Goal: Task Accomplishment & Management: Manage account settings

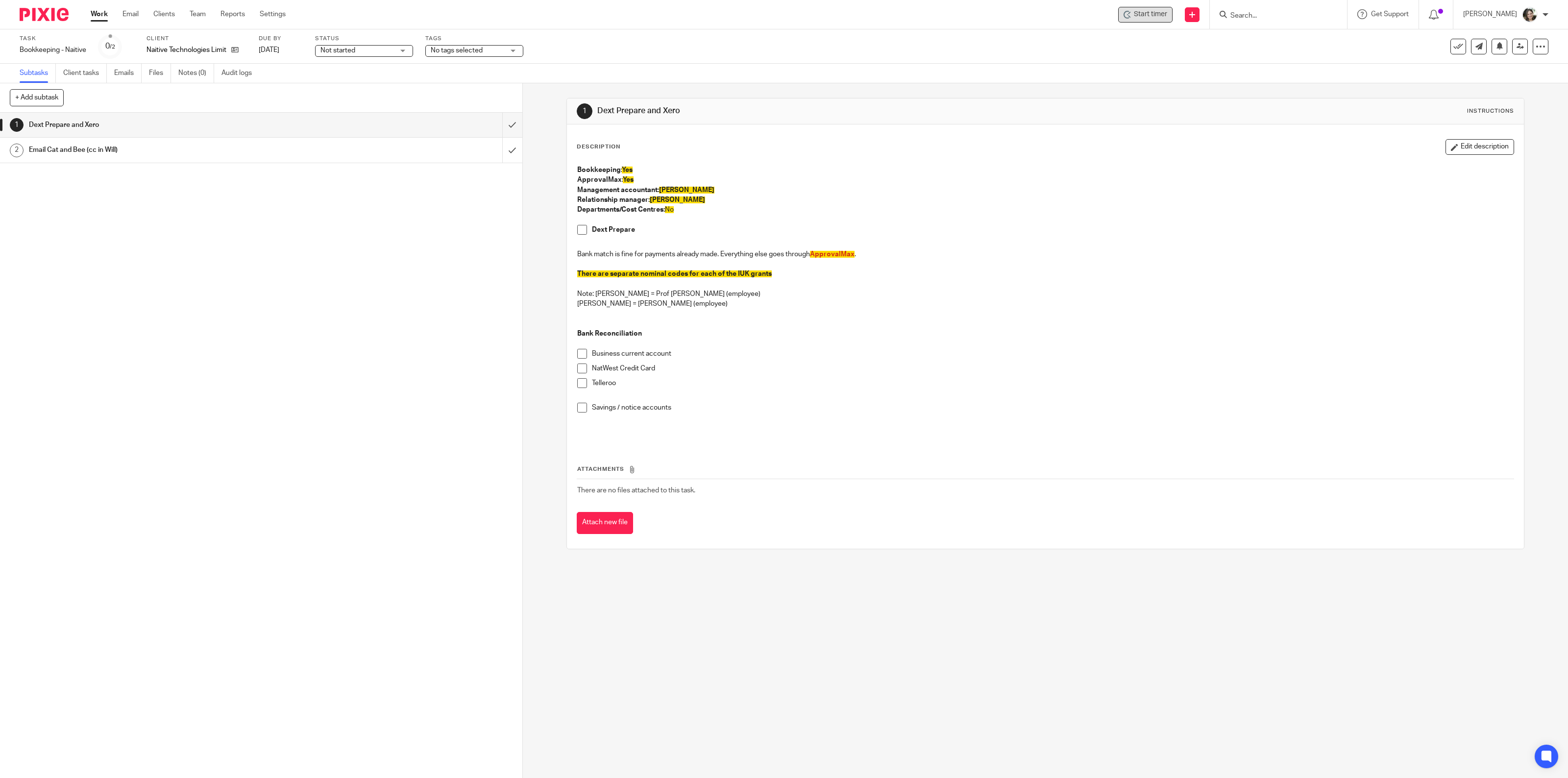
click at [1167, 15] on span "Start timer" at bounding box center [1150, 14] width 33 height 10
click at [1379, 91] on span "Add project (required) :" at bounding box center [1424, 93] width 124 height 10
click at [1389, 164] on li "Bookkeeping" at bounding box center [1433, 164] width 128 height 10
click at [1363, 133] on span at bounding box center [1363, 137] width 9 height 9
click at [1412, 160] on button "Done" at bounding box center [1435, 164] width 152 height 24
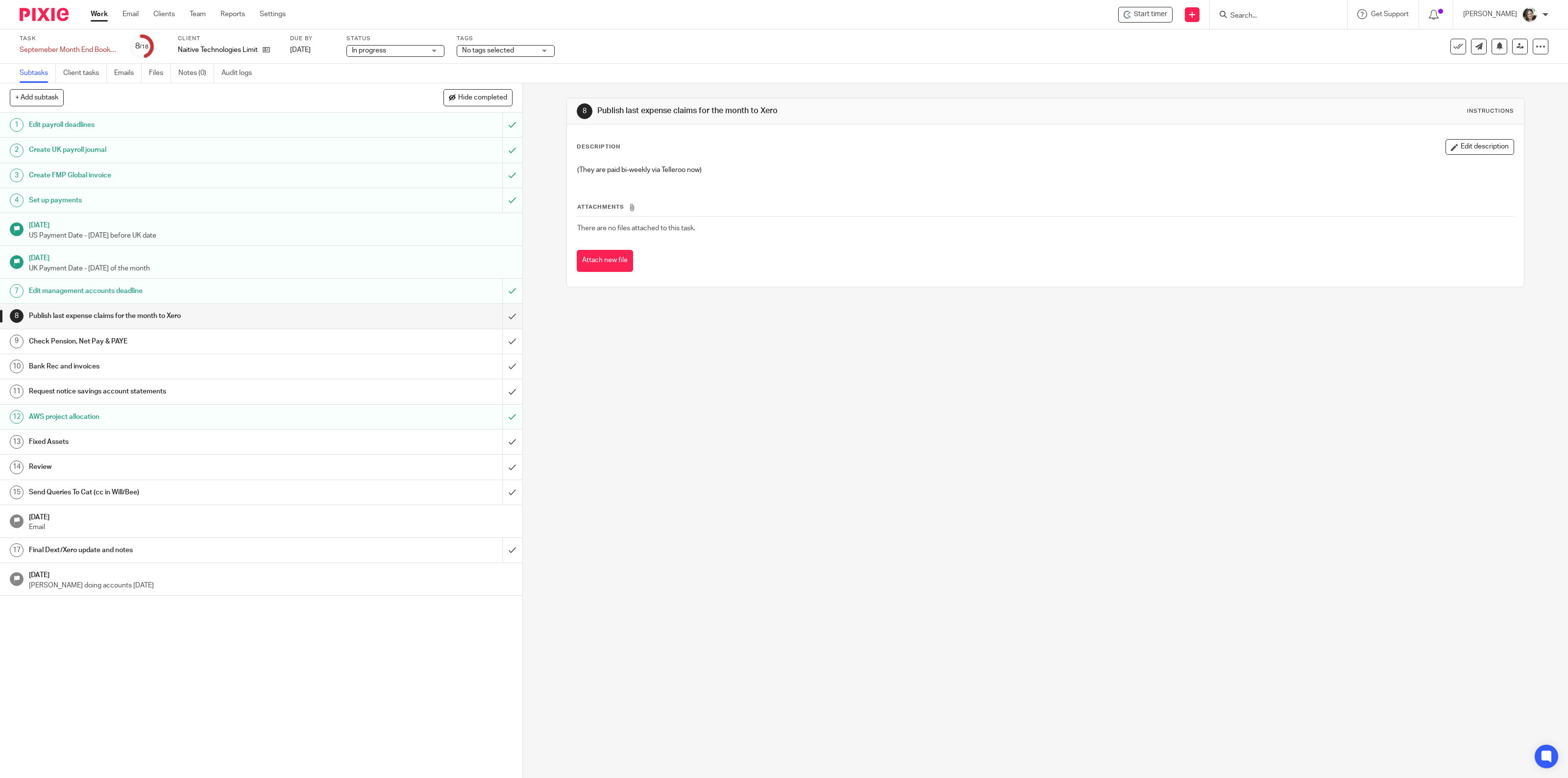
click at [123, 441] on h1 "Fixed Assets" at bounding box center [183, 442] width 309 height 15
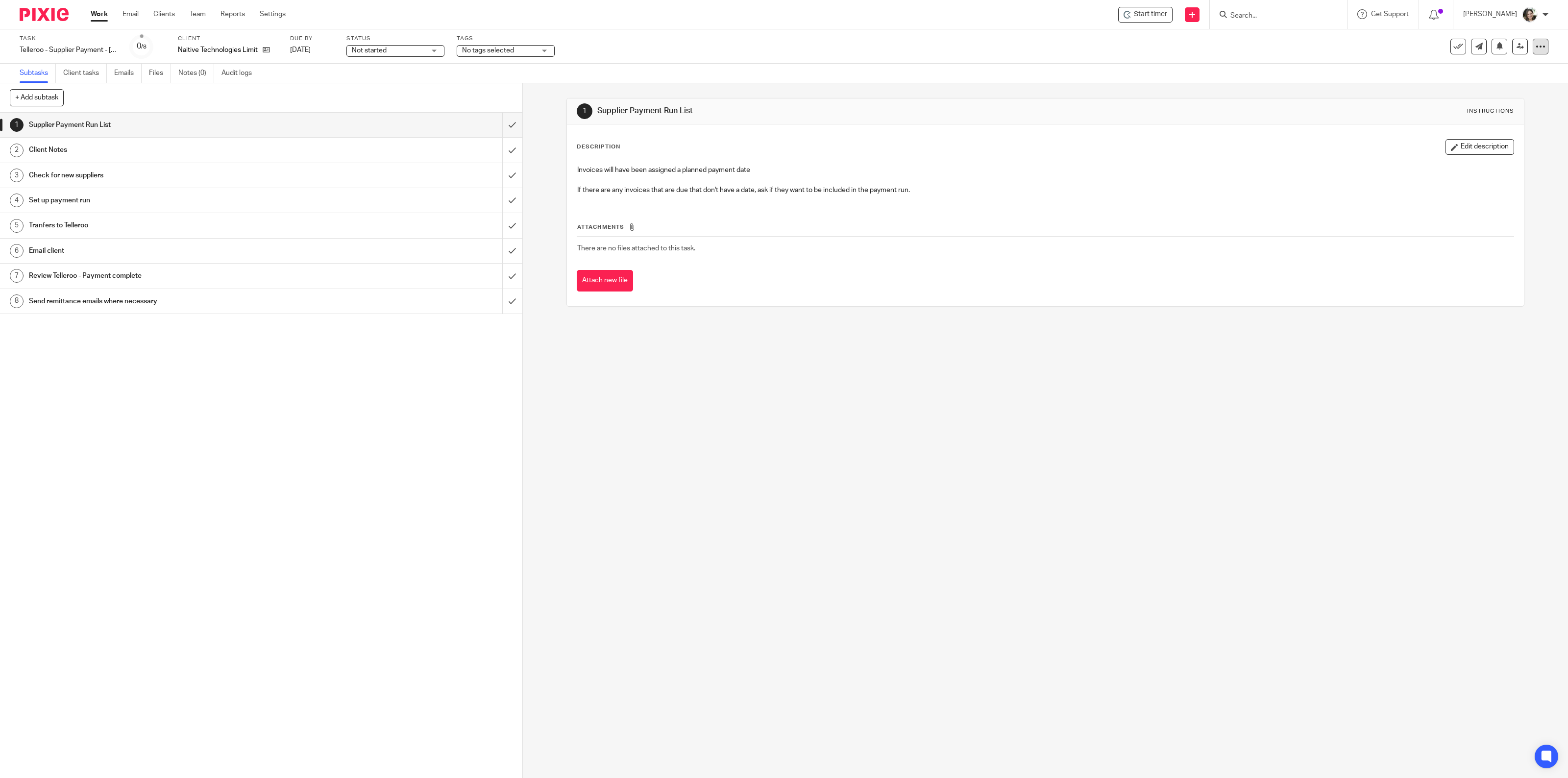
click at [1536, 44] on icon at bounding box center [1541, 46] width 10 height 10
click at [1493, 82] on link "Advanced task editor" at bounding box center [1501, 85] width 65 height 7
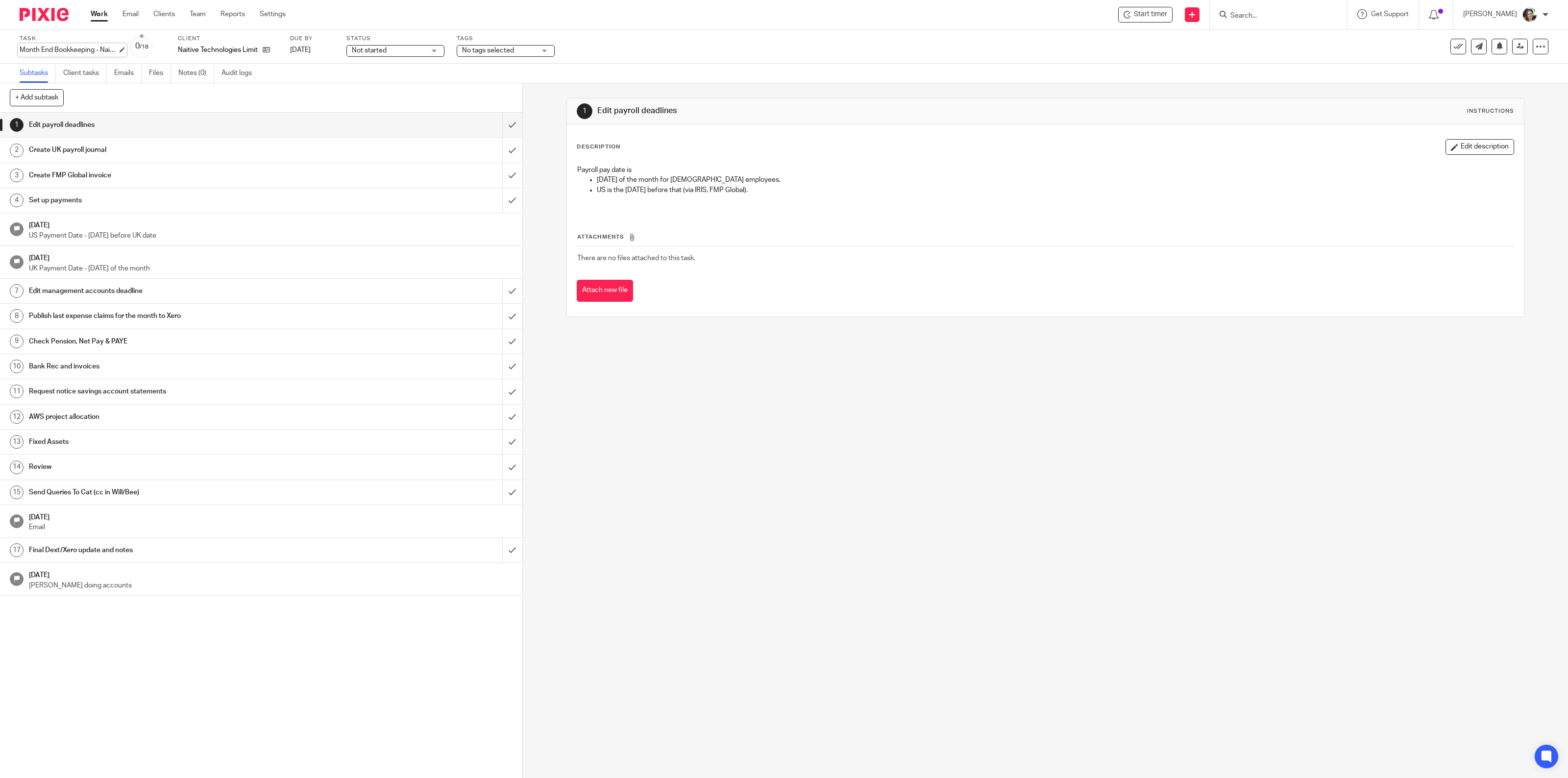
click at [18, 48] on div "Task Month End Bookkeeping - Naitive - October Save Month End Bookkeeping - Nai…" at bounding box center [784, 46] width 1568 height 34
click at [24, 47] on input "Month End Bookkeeping - Naitive - October" at bounding box center [91, 51] width 144 height 12
type input "October Month End Bookkeeping - Naitive - October"
click at [654, 48] on div "Task October Month End Bookkeeping - Naitive - October Save Renaming... 0 /18 C…" at bounding box center [656, 46] width 1274 height 24
click at [432, 48] on div "Not started Not started" at bounding box center [395, 51] width 98 height 12
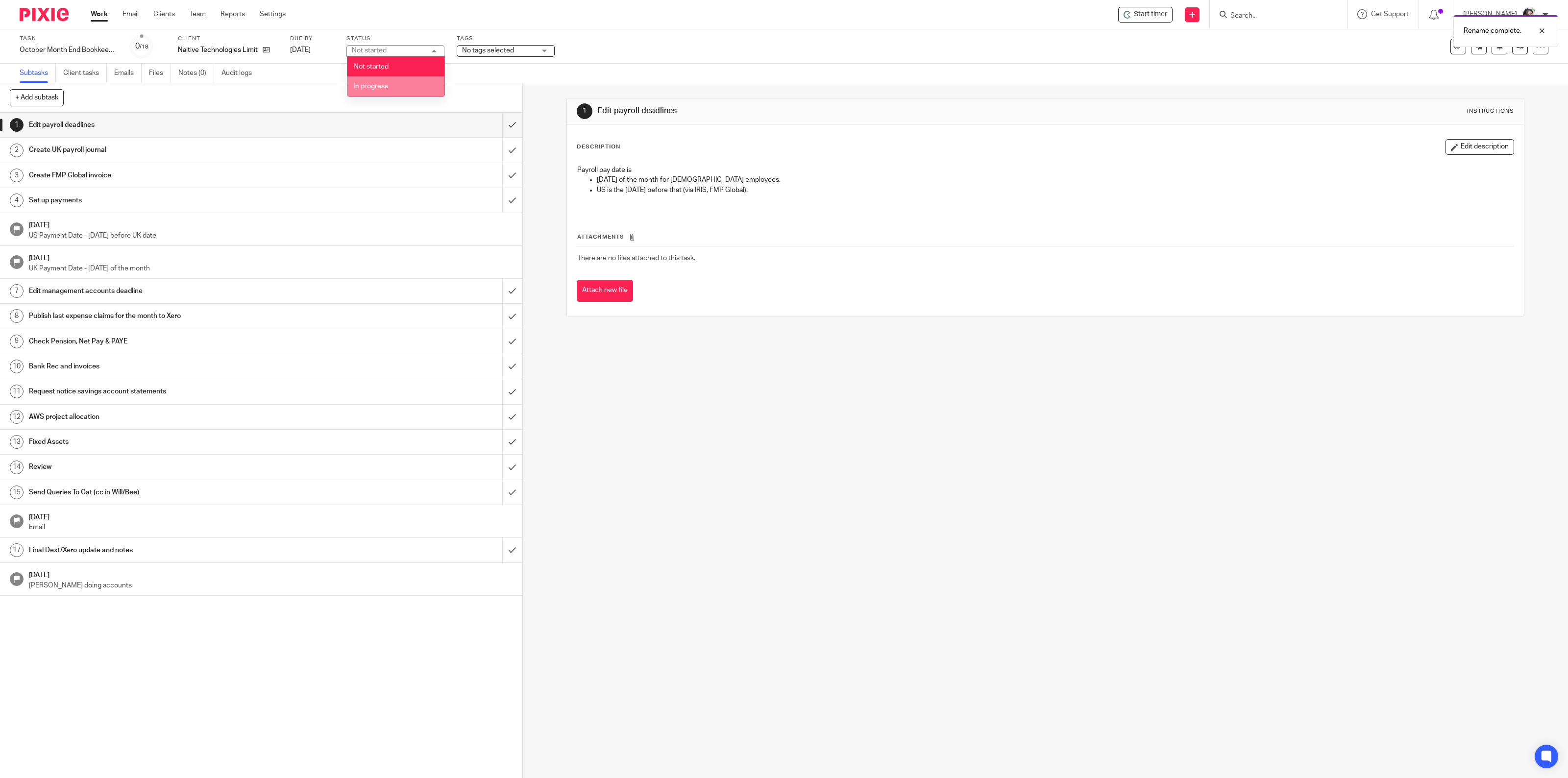
click at [385, 85] on span "In progress" at bounding box center [371, 86] width 34 height 7
click at [1539, 52] on div "Task October Month End Bookkeeping - Naitive - October Save October Month End B…" at bounding box center [784, 46] width 1568 height 34
click at [1534, 52] on div at bounding box center [1541, 47] width 16 height 16
click at [1490, 83] on link "Advanced task editor" at bounding box center [1501, 85] width 65 height 7
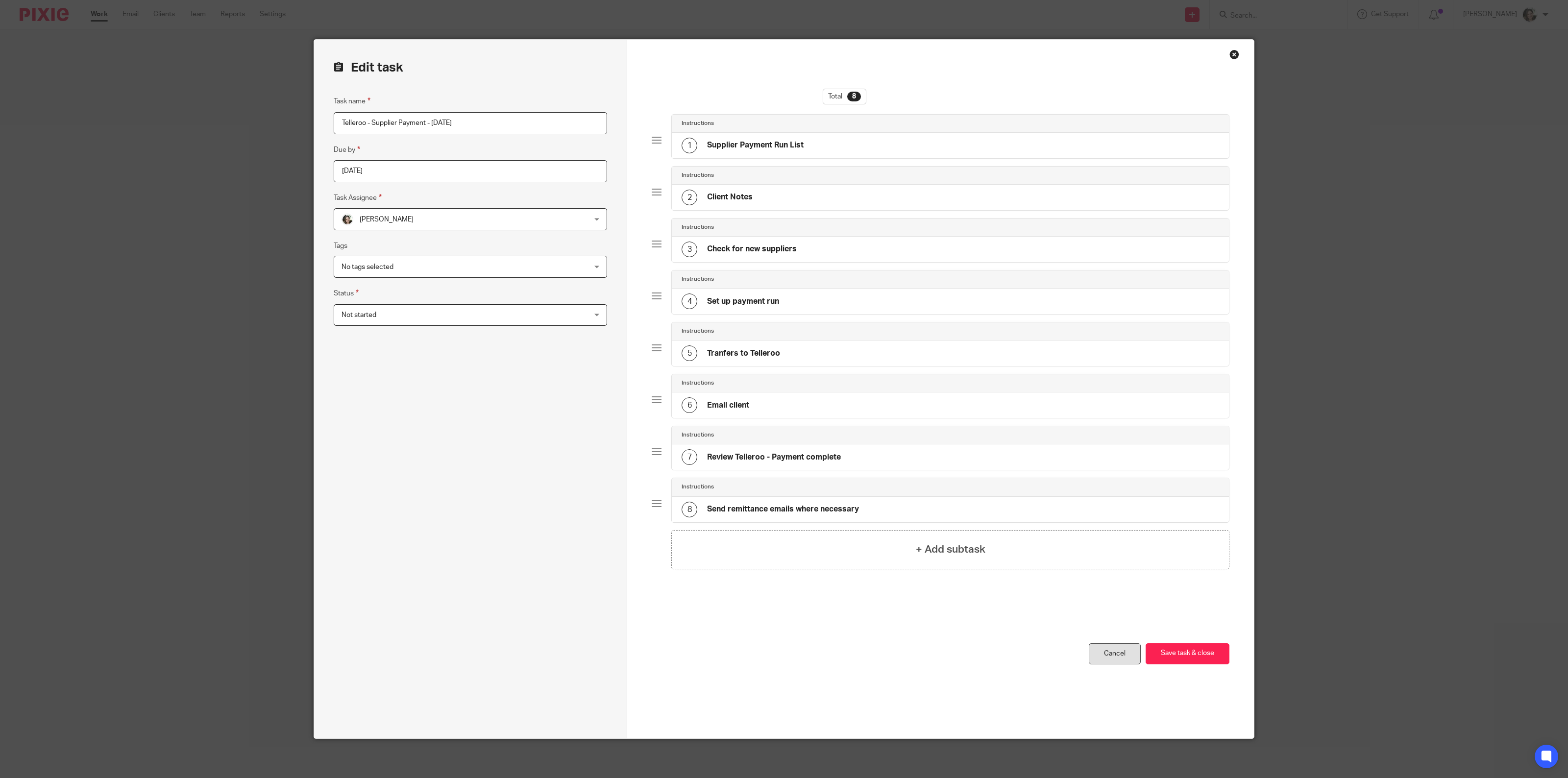
click at [1098, 648] on link "Cancel" at bounding box center [1115, 654] width 52 height 21
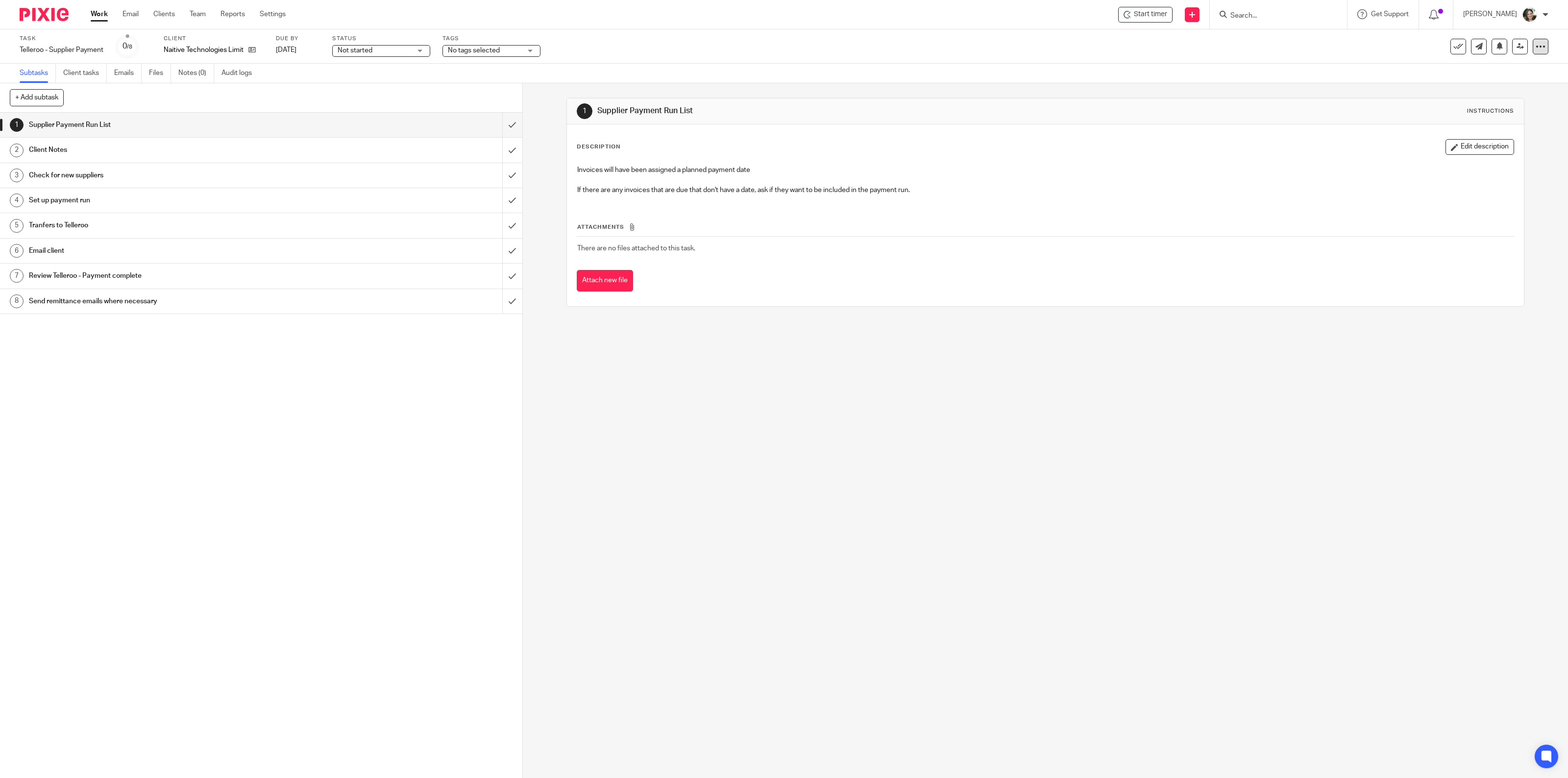
click at [1536, 45] on icon at bounding box center [1541, 46] width 10 height 10
click at [1474, 86] on link "Advanced task editor" at bounding box center [1501, 85] width 65 height 7
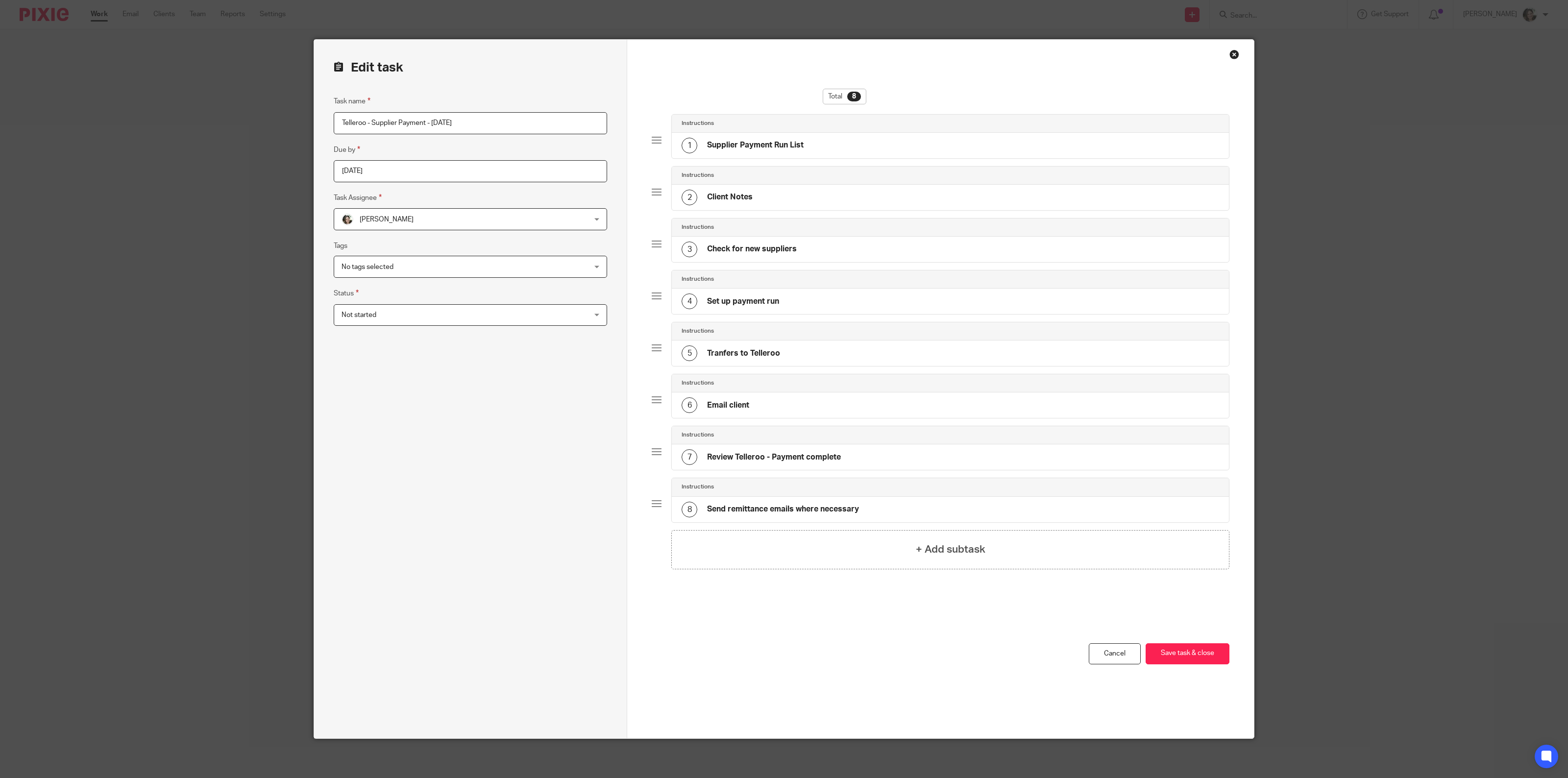
type input "Telleroo - Supplier Payment - [DATE]"
click at [398, 168] on input "2025-10-20" at bounding box center [470, 171] width 273 height 22
type input "2025-10-28"
click at [1164, 652] on button "Save task & close" at bounding box center [1188, 654] width 84 height 21
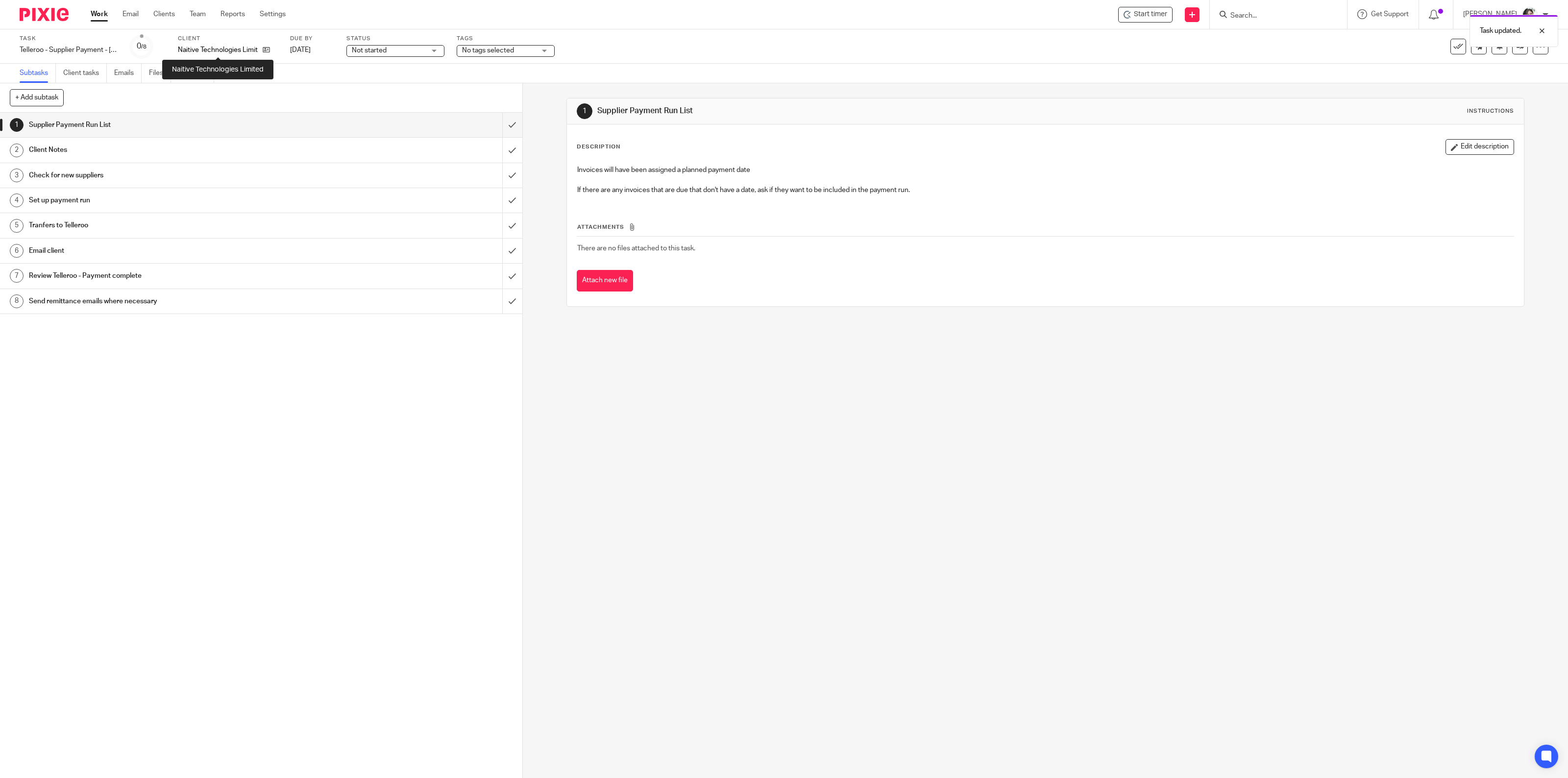
click at [242, 49] on p "Naitive Technologies Limited" at bounding box center [217, 50] width 80 height 10
click at [72, 47] on div "Telleroo - Supplier Payment - 28 October Save Telleroo - Supplier Payment - 28 …" at bounding box center [68, 50] width 98 height 10
click at [86, 49] on input "Telleroo - Supplier Payment - 28 October" at bounding box center [91, 51] width 144 height 12
click at [91, 49] on input "Telleroo - Supplier Payment - 28 Oct" at bounding box center [91, 51] width 144 height 12
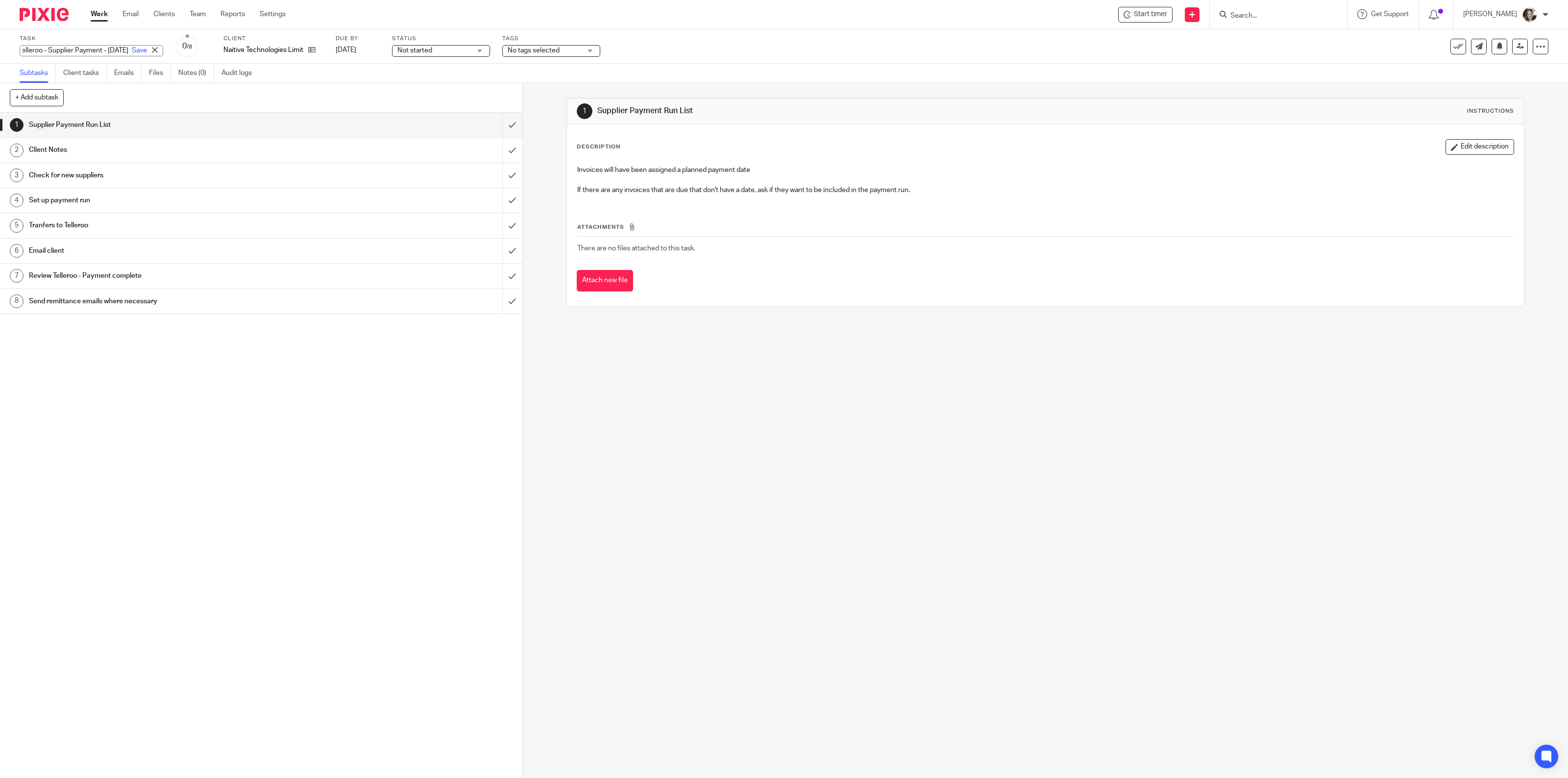
type input "Telleroo - Supplier Payment - Tues 28 Oct"
click at [239, 424] on div "1 Supplier Payment Run List 2 Client Notes 3 Check for new suppliers 4 Set up p…" at bounding box center [261, 445] width 522 height 665
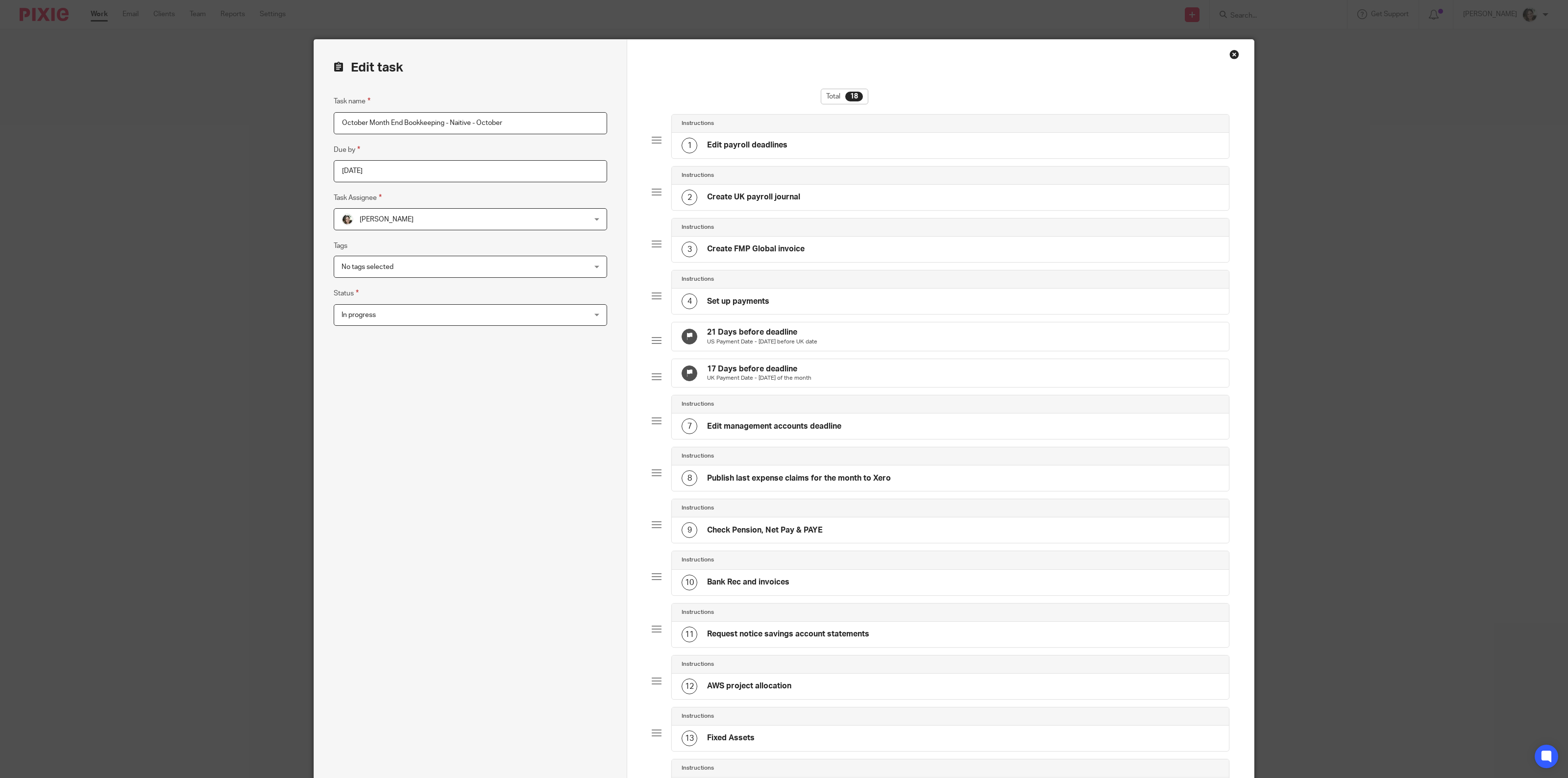
click at [752, 340] on p "US Payment Date - [DATE] before UK date" at bounding box center [762, 342] width 110 height 8
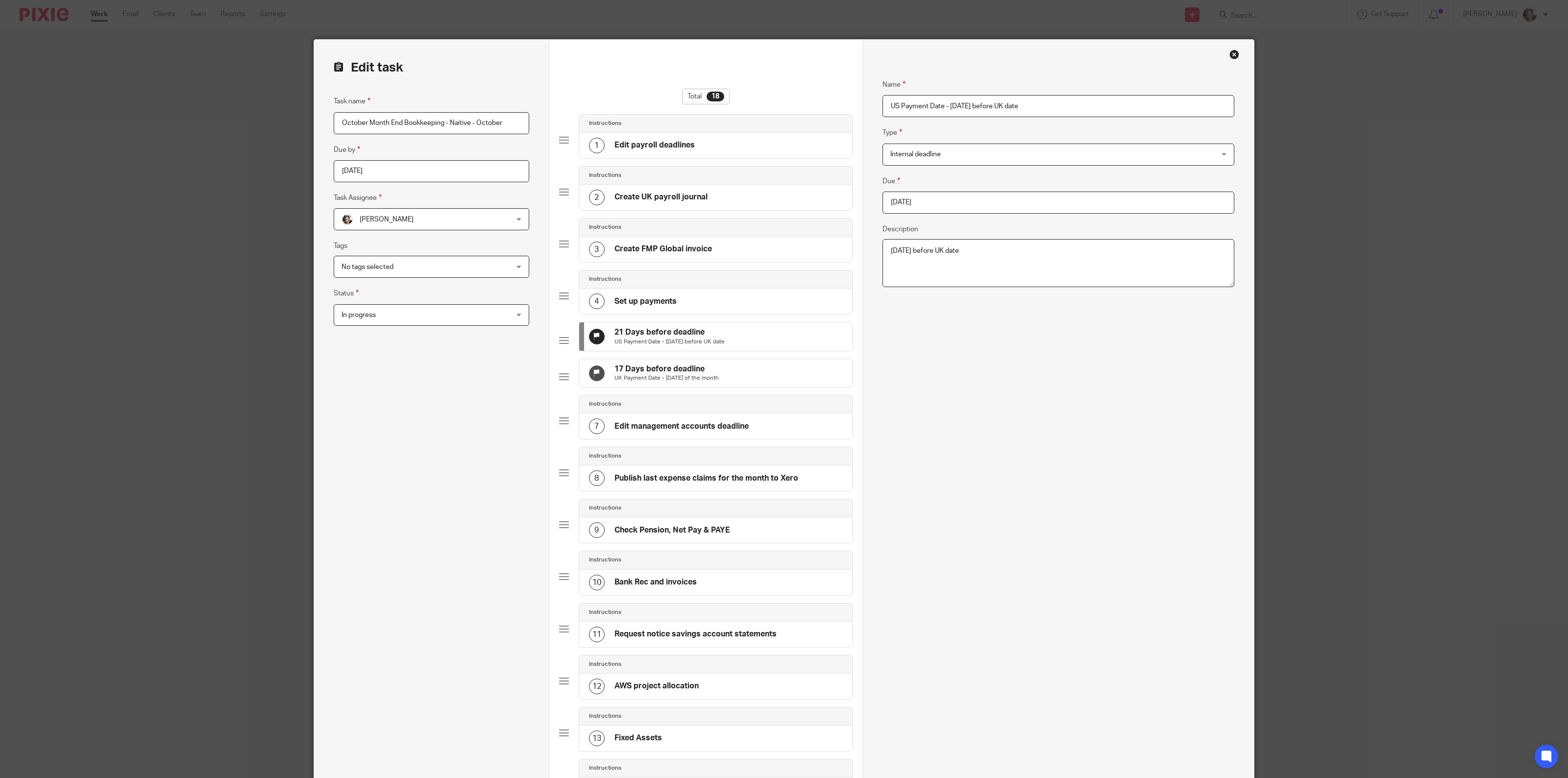
click at [932, 207] on input "2025-10-27" at bounding box center [1059, 203] width 352 height 22
click at [704, 382] on p "UK Payment Date - [DATE] of the month" at bounding box center [666, 378] width 104 height 8
click at [935, 208] on input "2025-10-31" at bounding box center [1059, 203] width 352 height 22
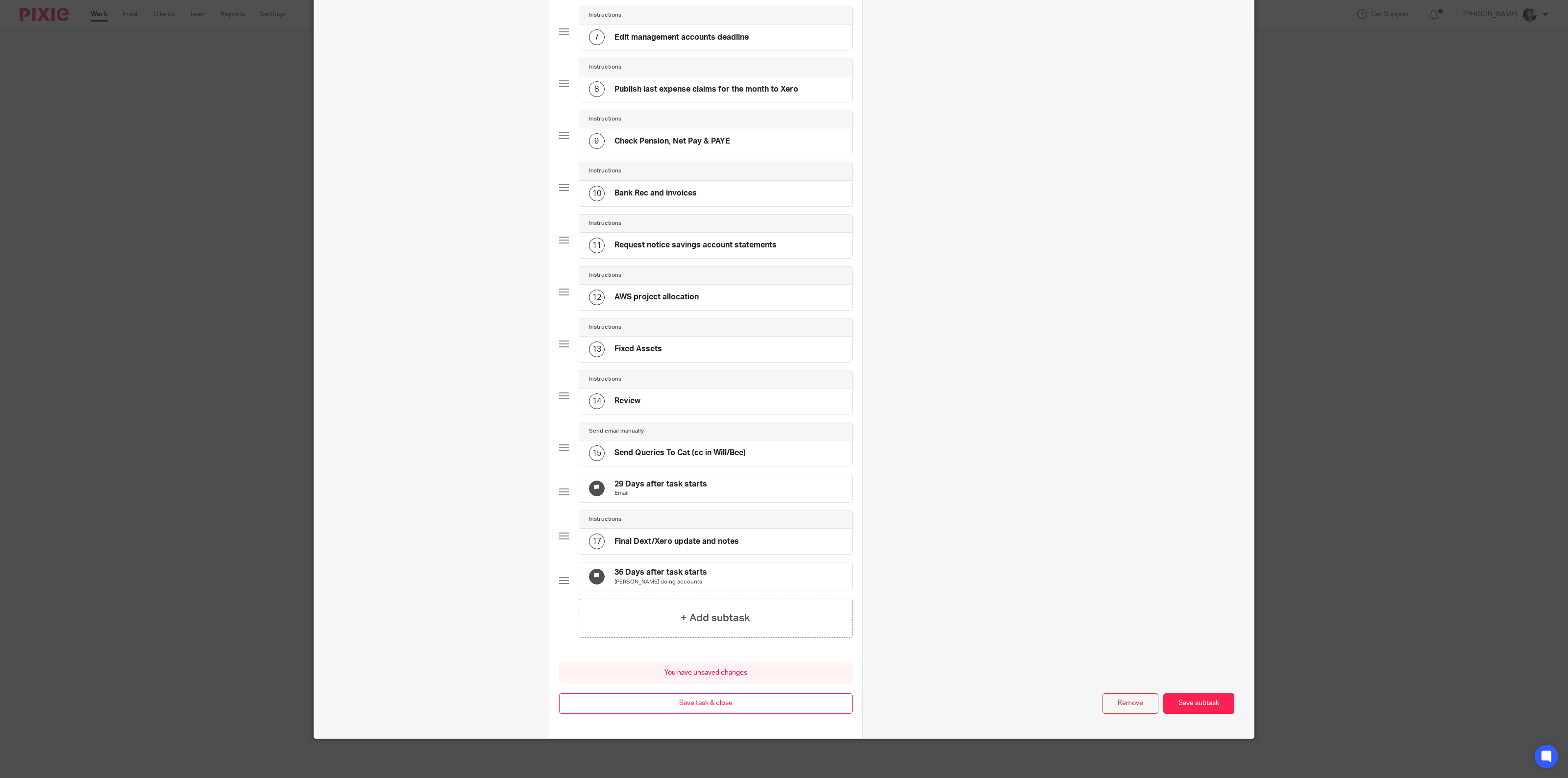
scroll to position [427, 0]
click at [690, 489] on p "Email" at bounding box center [660, 493] width 93 height 8
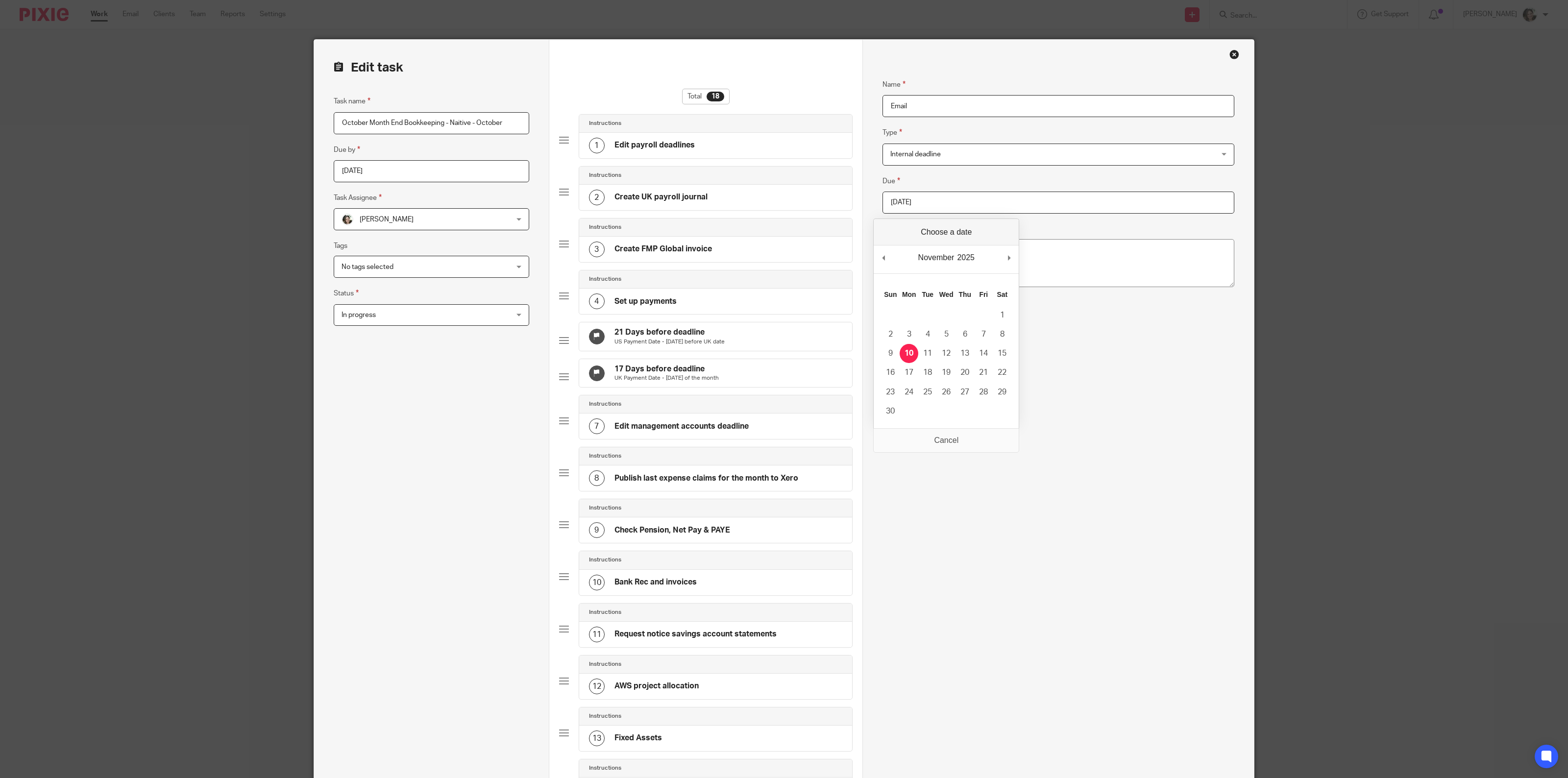
click at [929, 200] on input "2025-11-10" at bounding box center [1059, 203] width 352 height 22
click at [1006, 547] on div "Name Email Type Internal deadline Internal deadline Instructions Send automated…" at bounding box center [1059, 583] width 352 height 1039
click at [923, 202] on input "Due" at bounding box center [1059, 203] width 352 height 22
type input "2025-11-10"
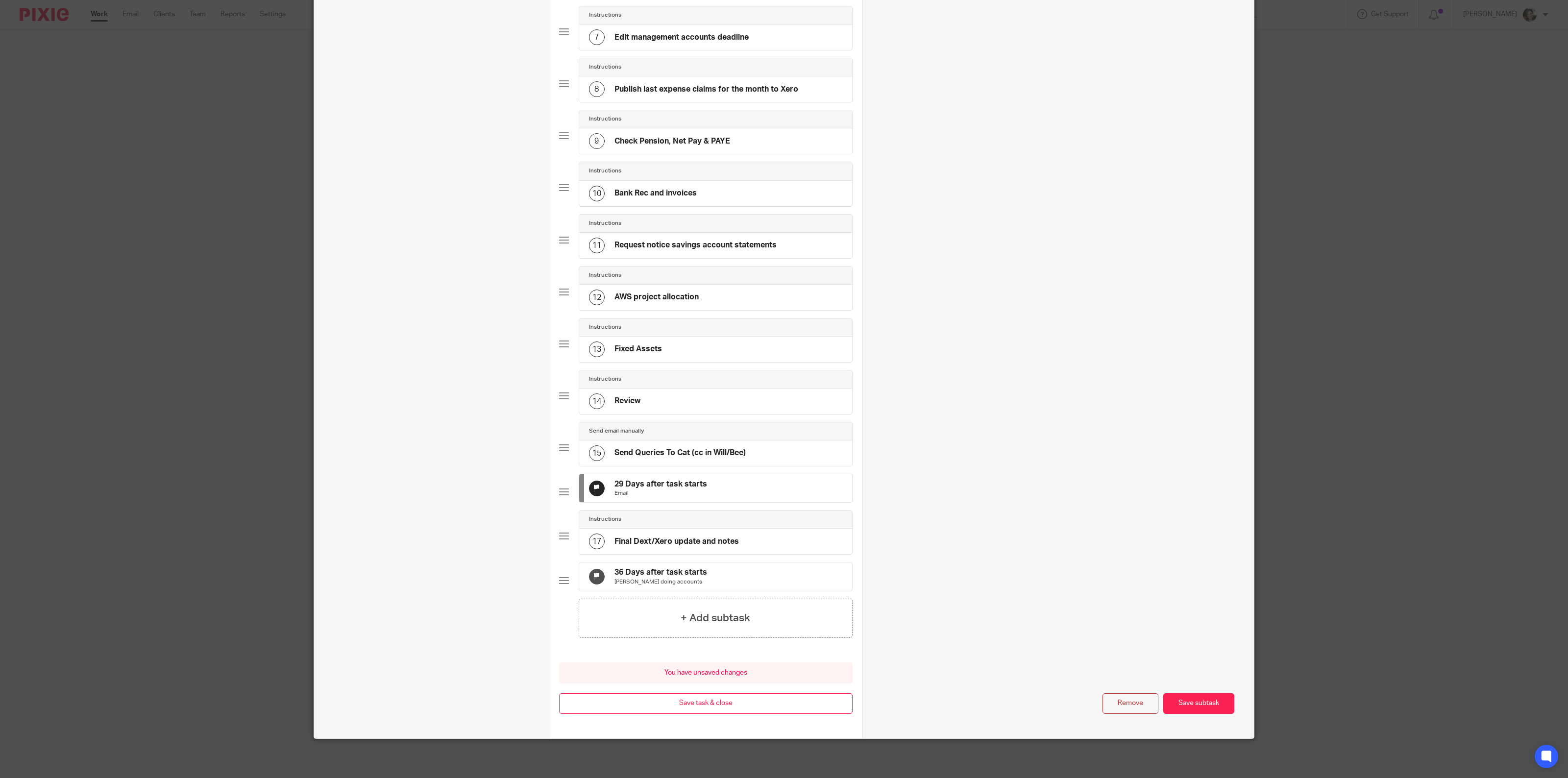
scroll to position [427, 0]
click at [1189, 702] on button "Save subtask" at bounding box center [1199, 704] width 71 height 21
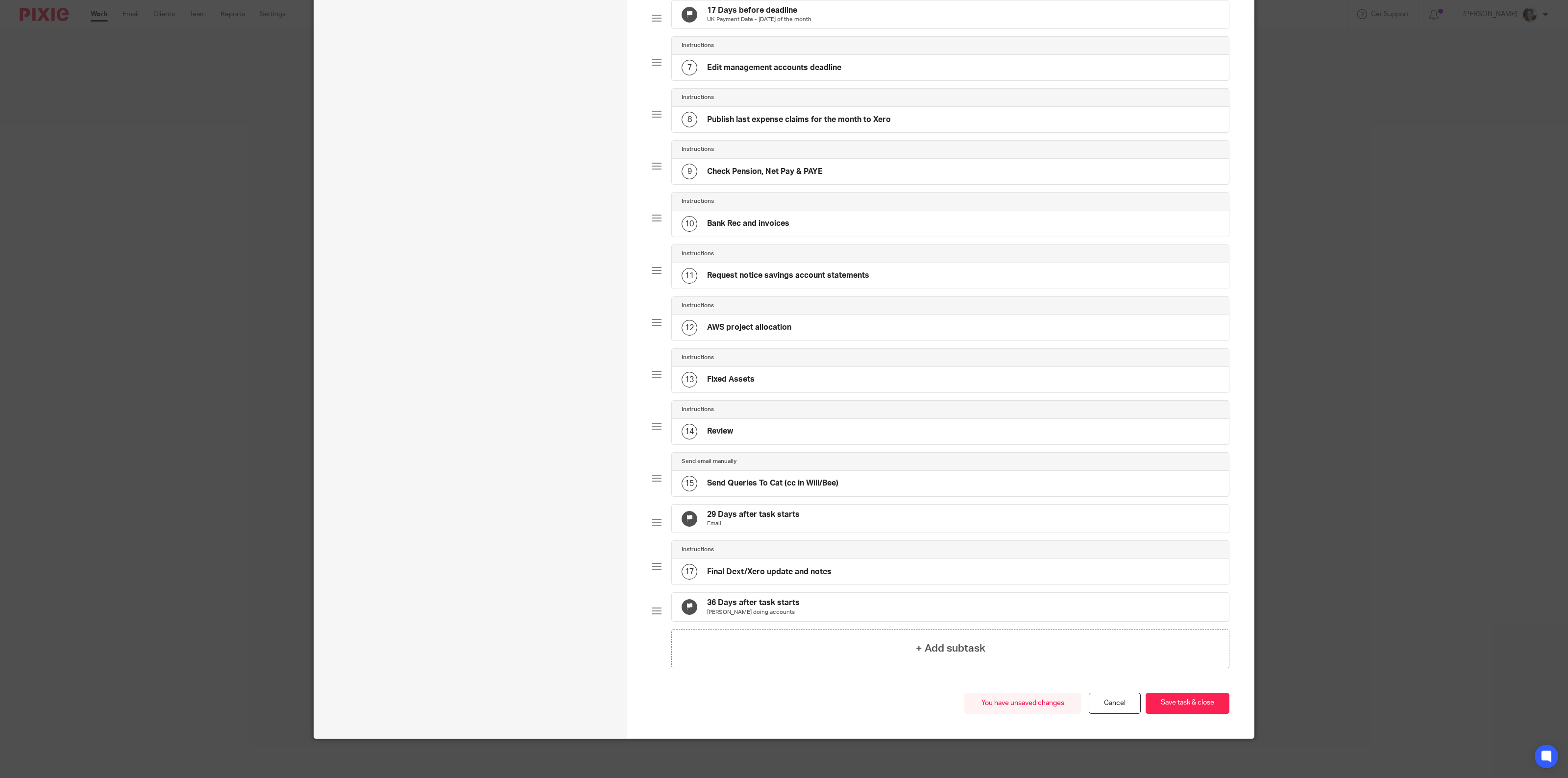
scroll to position [396, 0]
click at [1183, 699] on button "Save task & close" at bounding box center [1188, 703] width 84 height 21
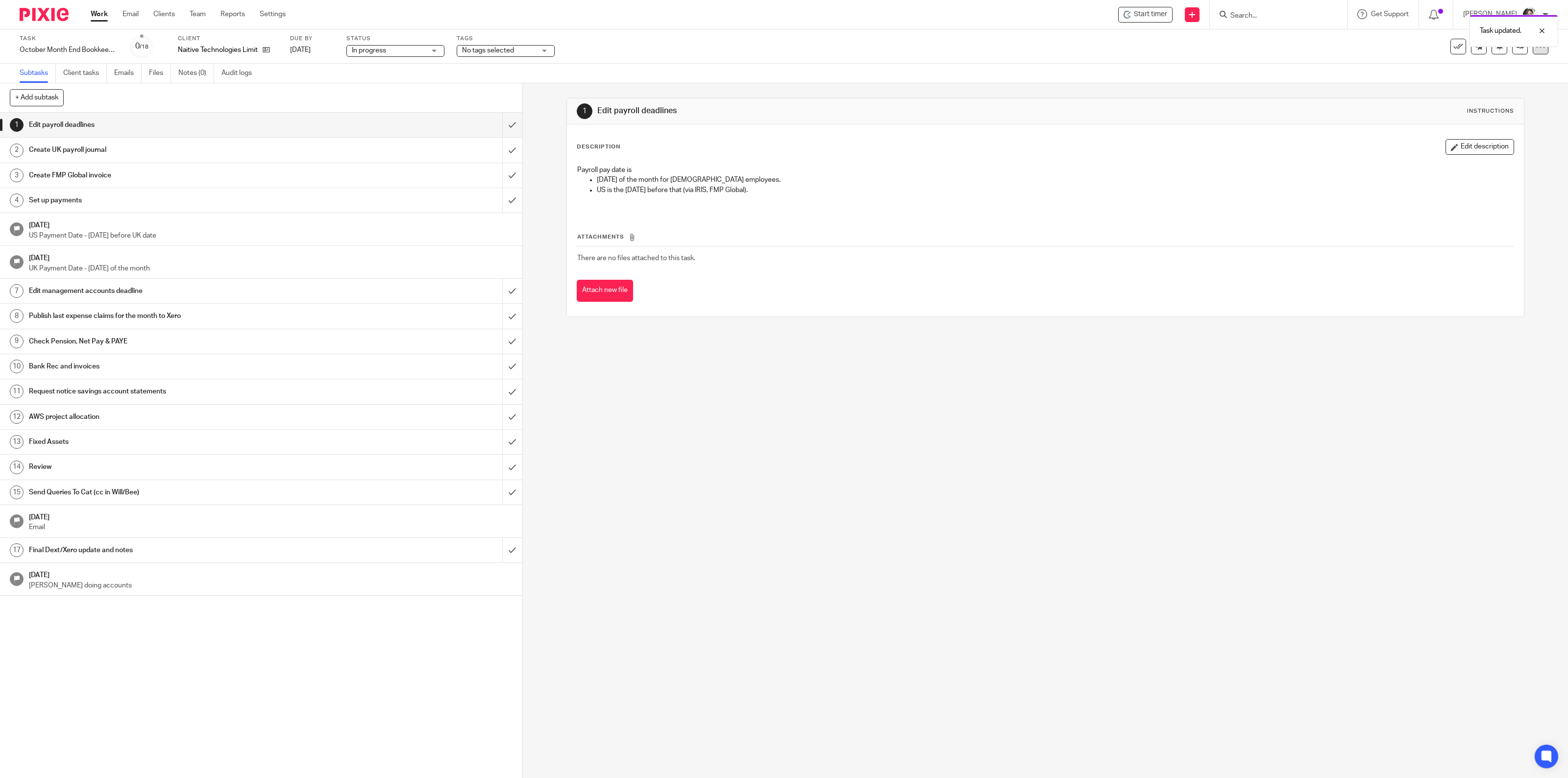
click at [1536, 48] on icon at bounding box center [1541, 46] width 10 height 10
click at [1499, 82] on link "Advanced task editor" at bounding box center [1501, 85] width 65 height 7
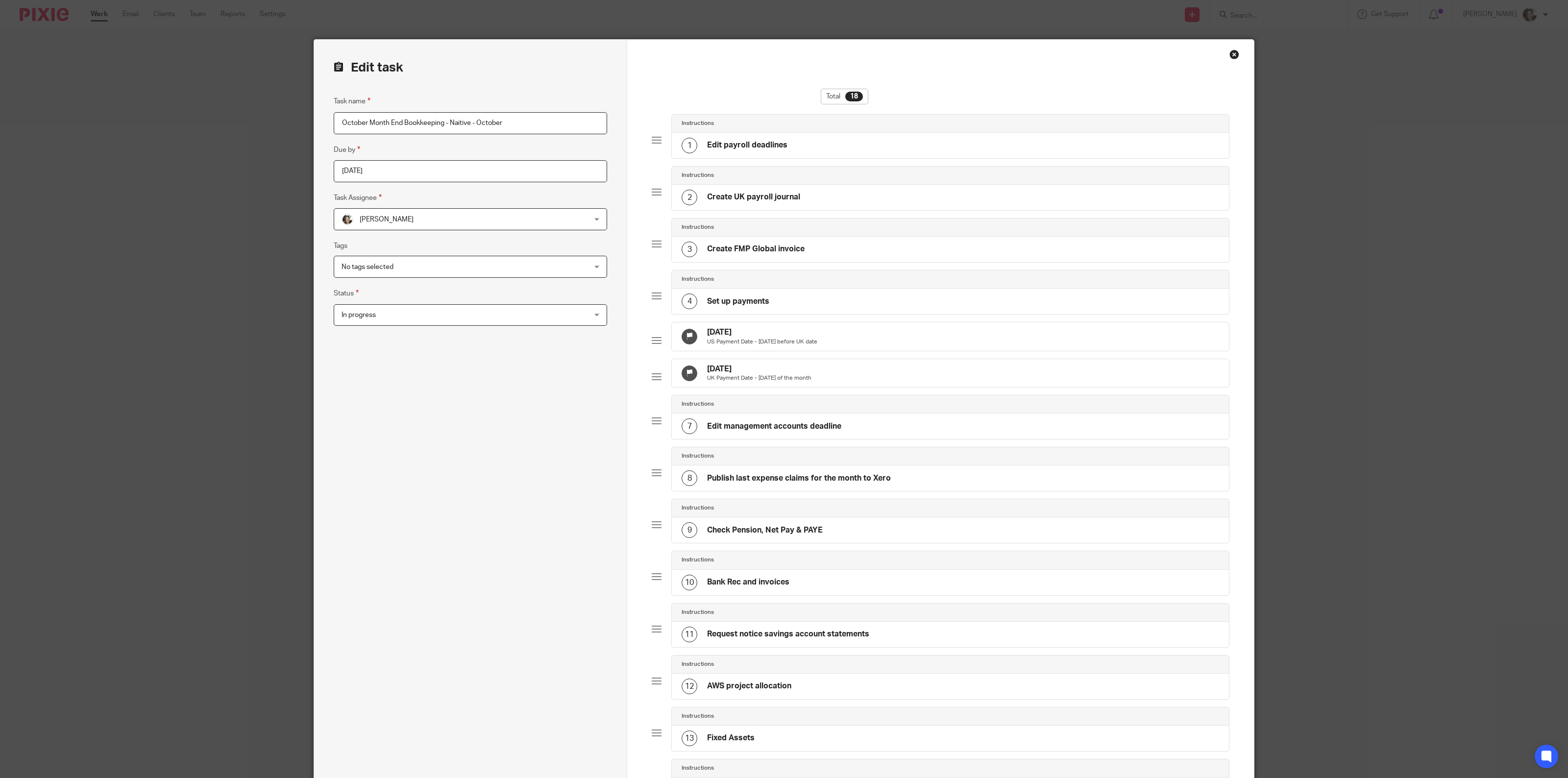
click at [729, 344] on p "US Payment Date - Monday before UK date" at bounding box center [762, 342] width 110 height 8
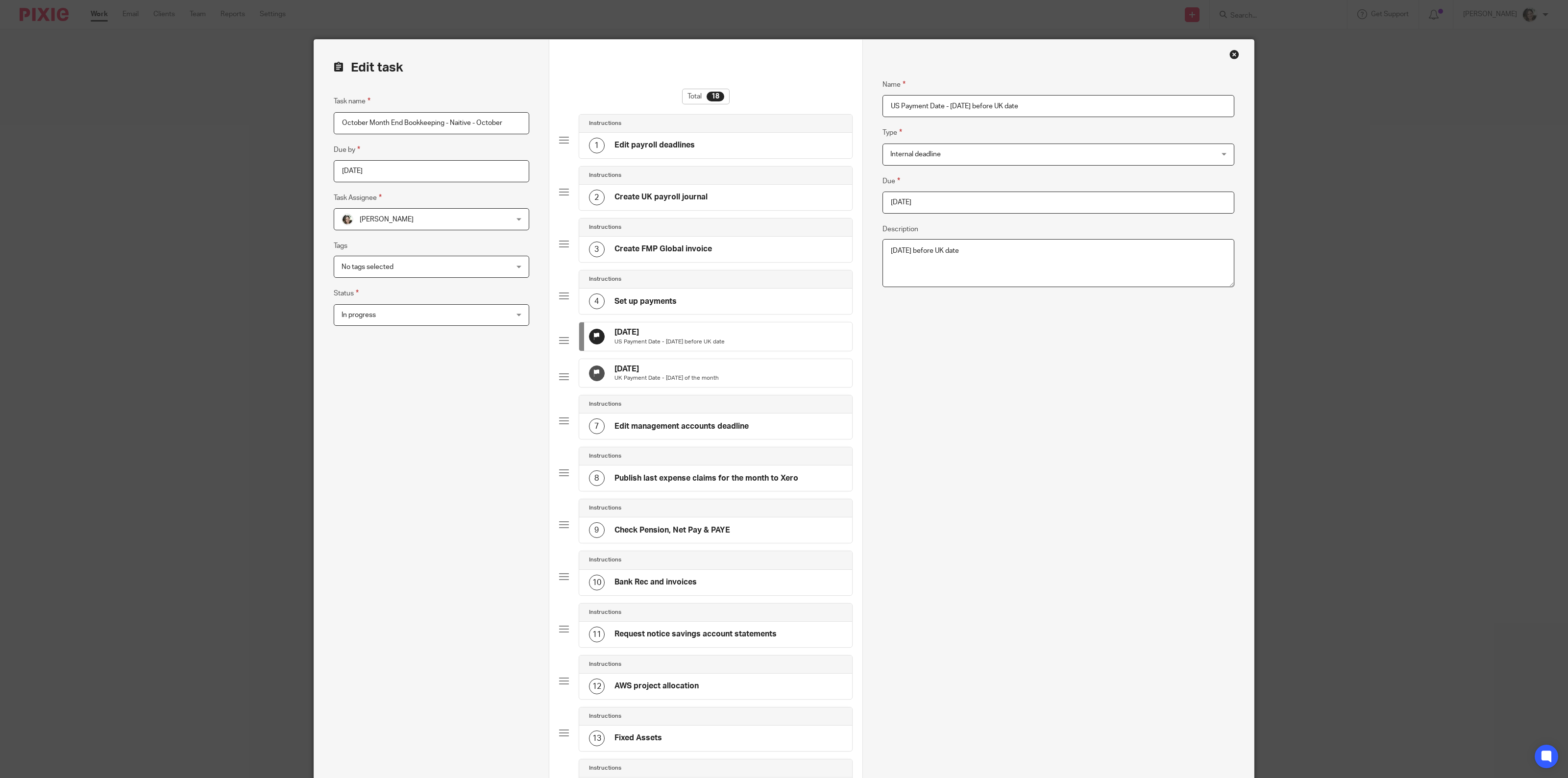
drag, startPoint x: 946, startPoint y: 104, endPoint x: 1093, endPoint y: 100, distance: 147.1
click at [1093, 100] on input "US Payment Date - Monday before UK date" at bounding box center [1059, 106] width 352 height 22
click at [956, 103] on input "US Payment Date - MOn 27 Oct" at bounding box center [1059, 106] width 352 height 22
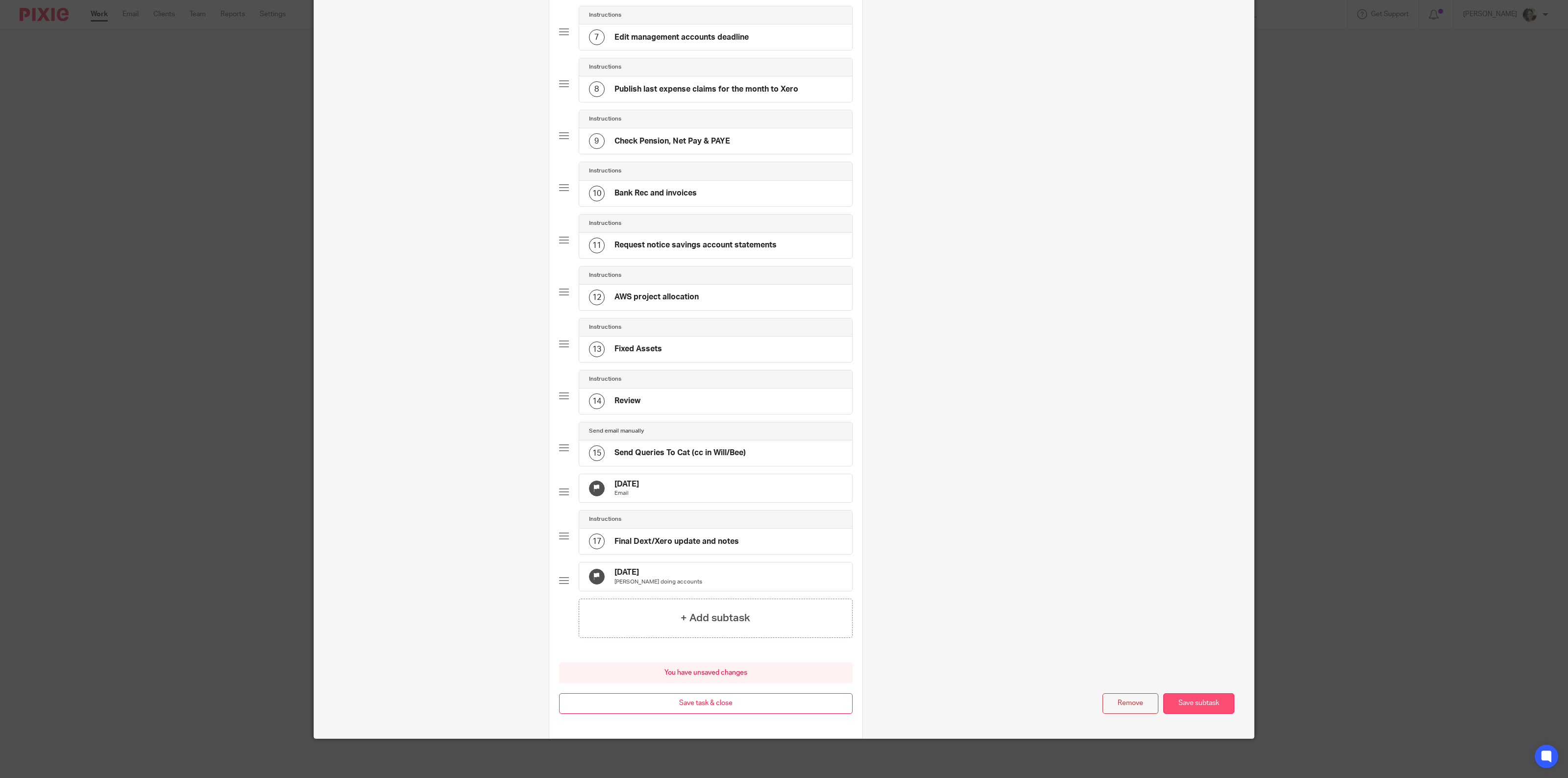
type input "US Payment Date - [DATE]"
click at [1191, 698] on button "Save subtask" at bounding box center [1199, 704] width 71 height 21
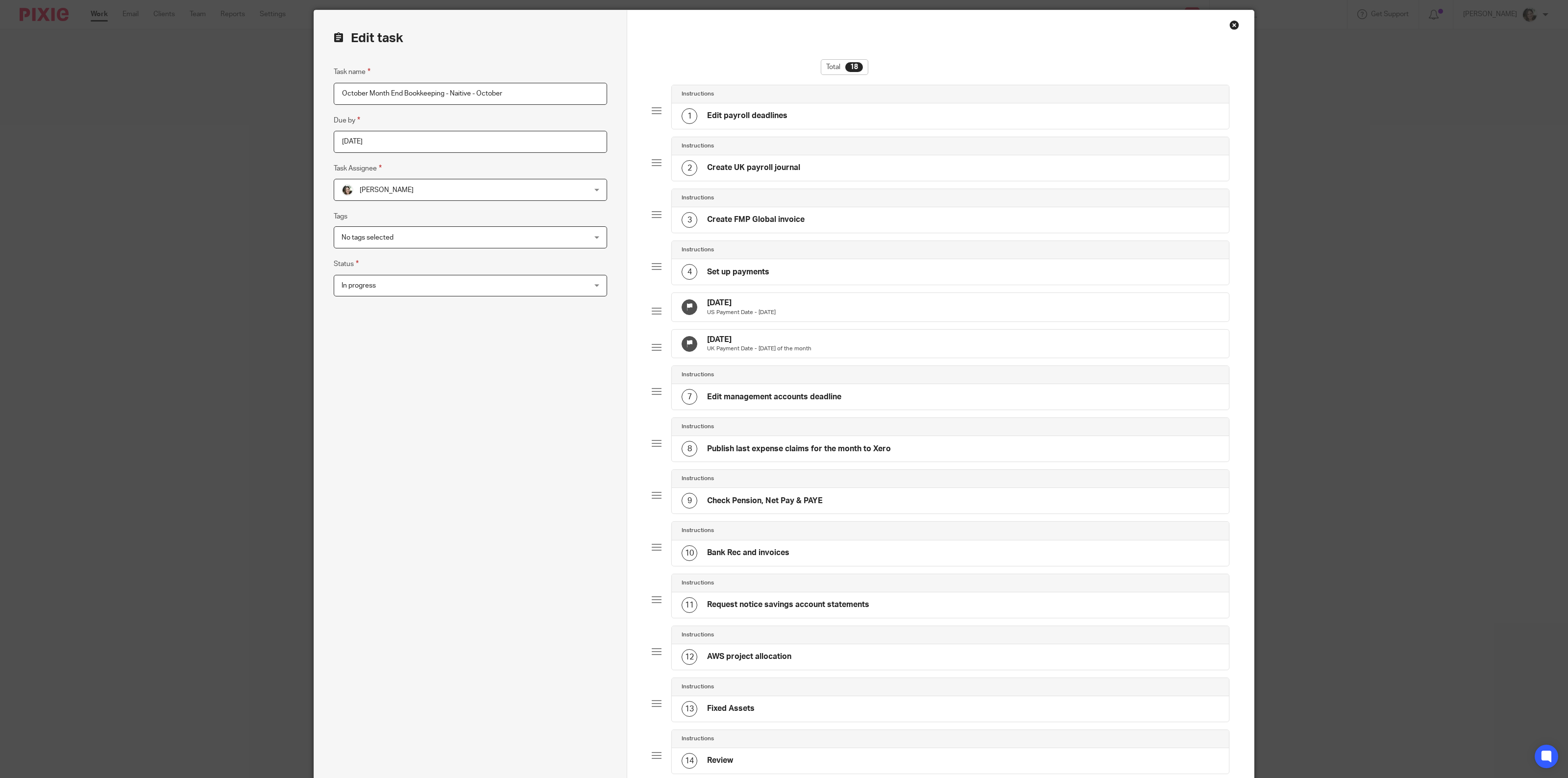
scroll to position [29, 0]
click at [747, 346] on h4 "[DATE]" at bounding box center [759, 340] width 104 height 10
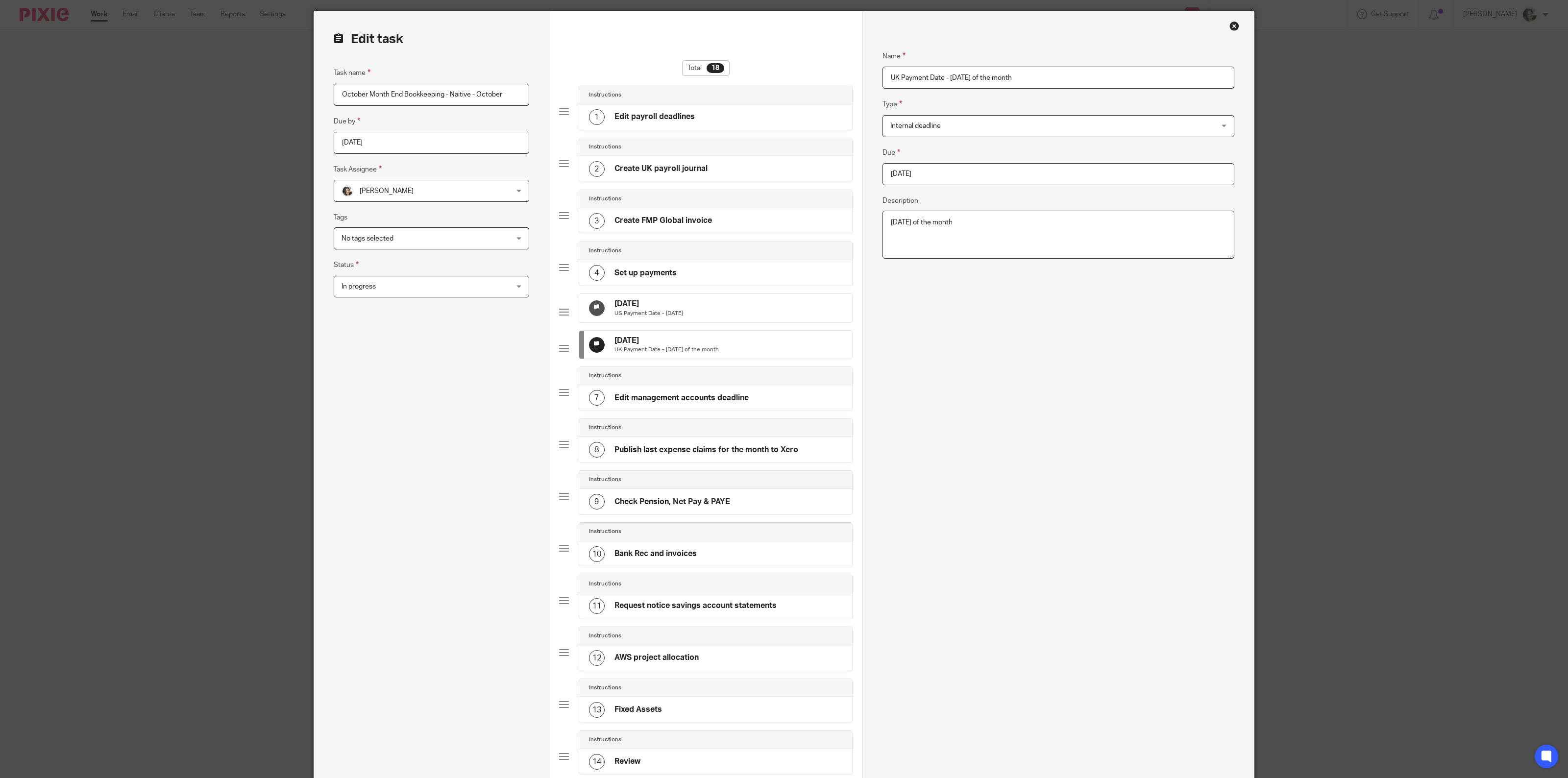
drag, startPoint x: 946, startPoint y: 74, endPoint x: 1104, endPoint y: 72, distance: 158.0
click at [1104, 72] on input "UK Payment Date - last Friday of the month" at bounding box center [1059, 77] width 352 height 22
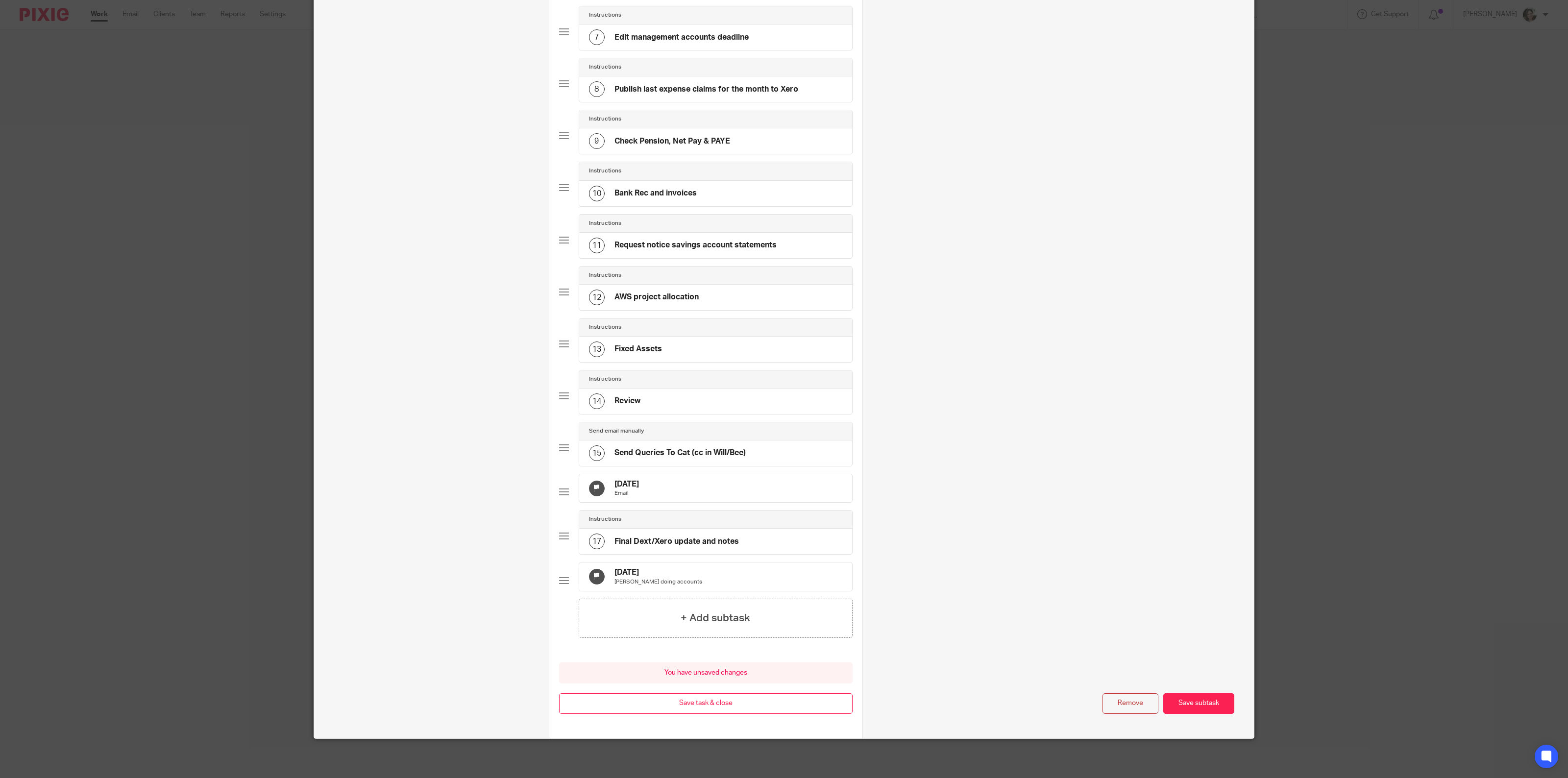
scroll to position [427, 0]
type input "UK Payment Date - [DATE]"
click at [1191, 700] on button "Save subtask" at bounding box center [1199, 704] width 71 height 21
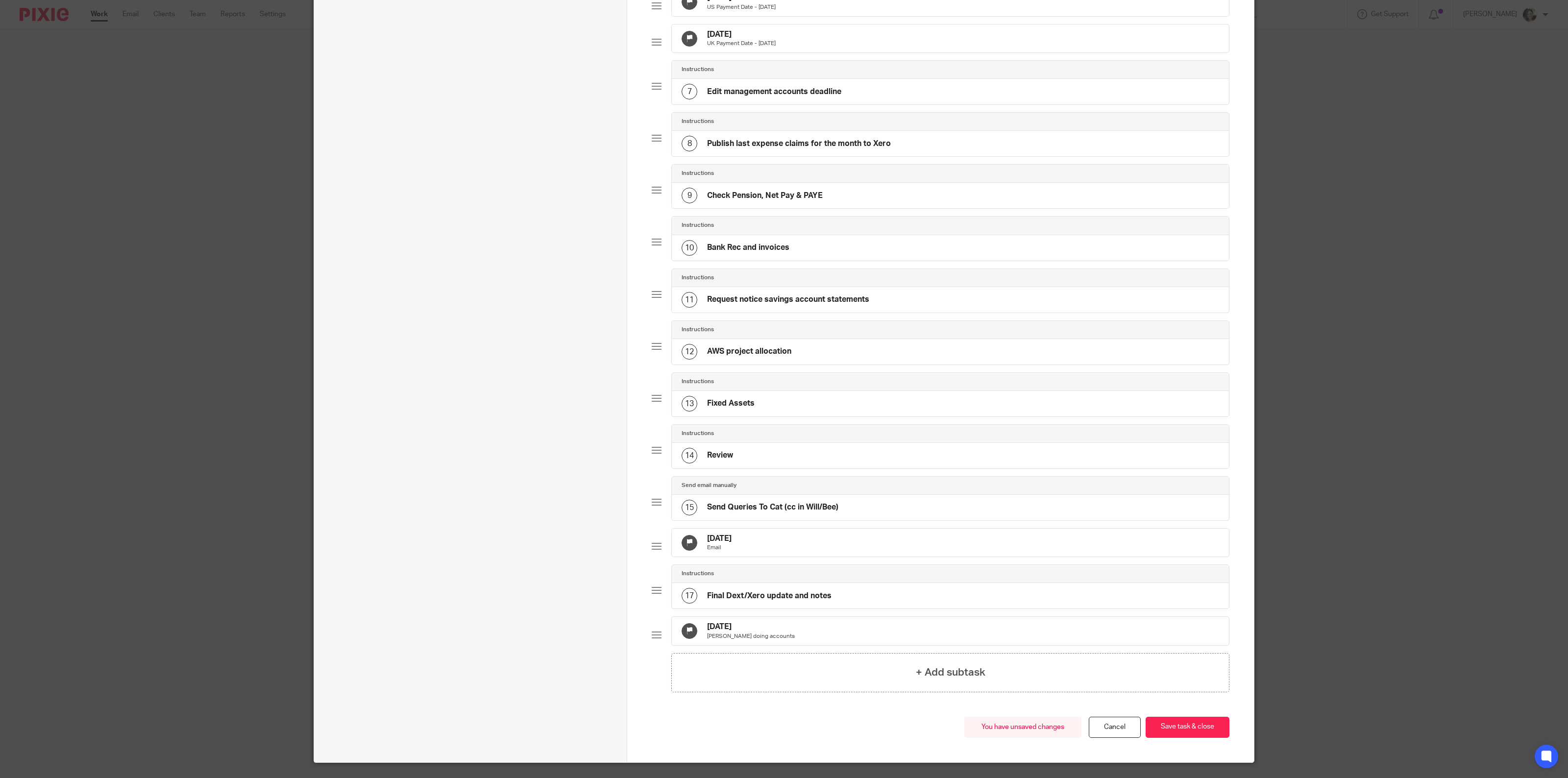
scroll to position [396, 0]
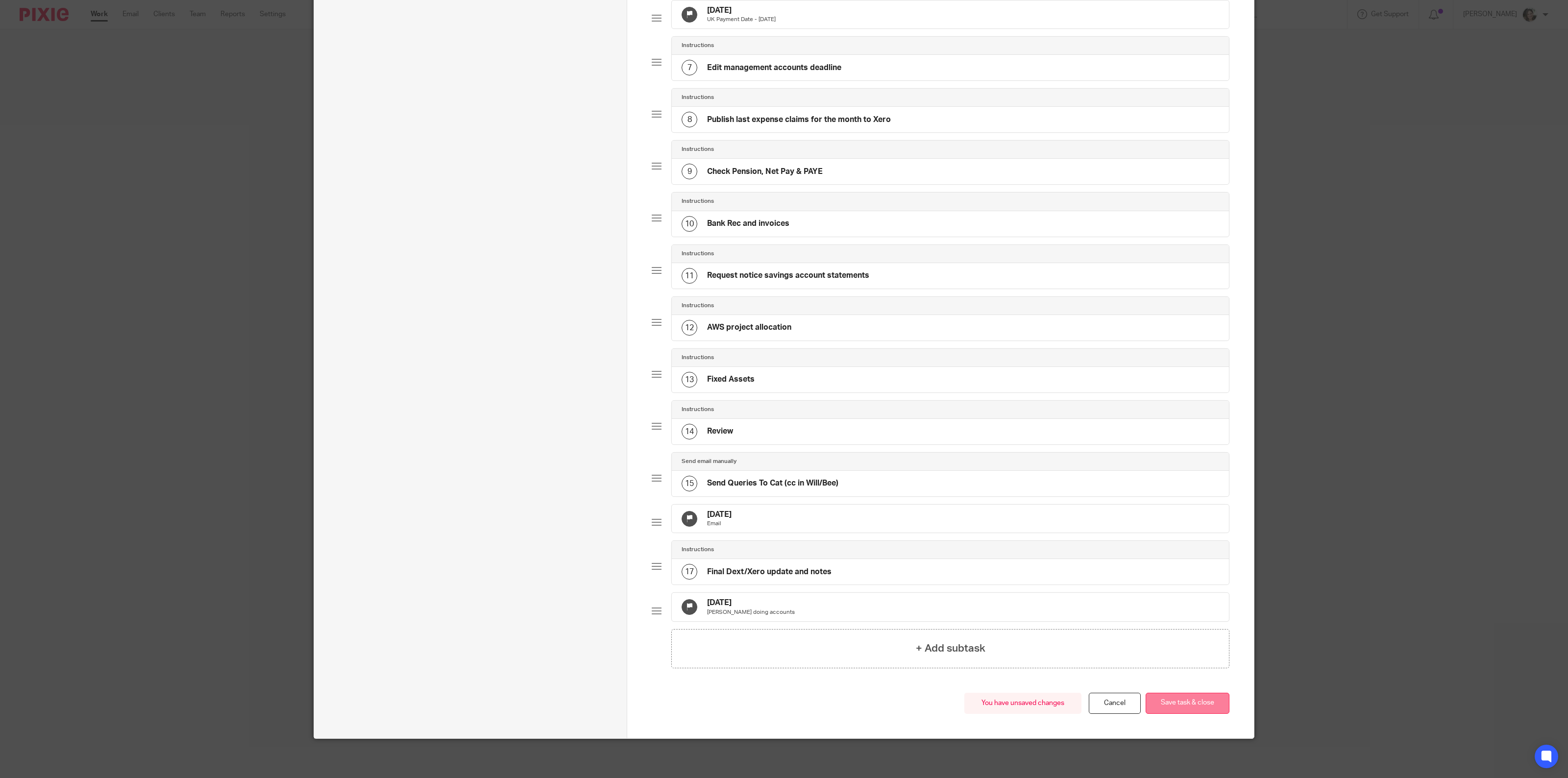
click at [1182, 704] on button "Save task & close" at bounding box center [1188, 703] width 84 height 21
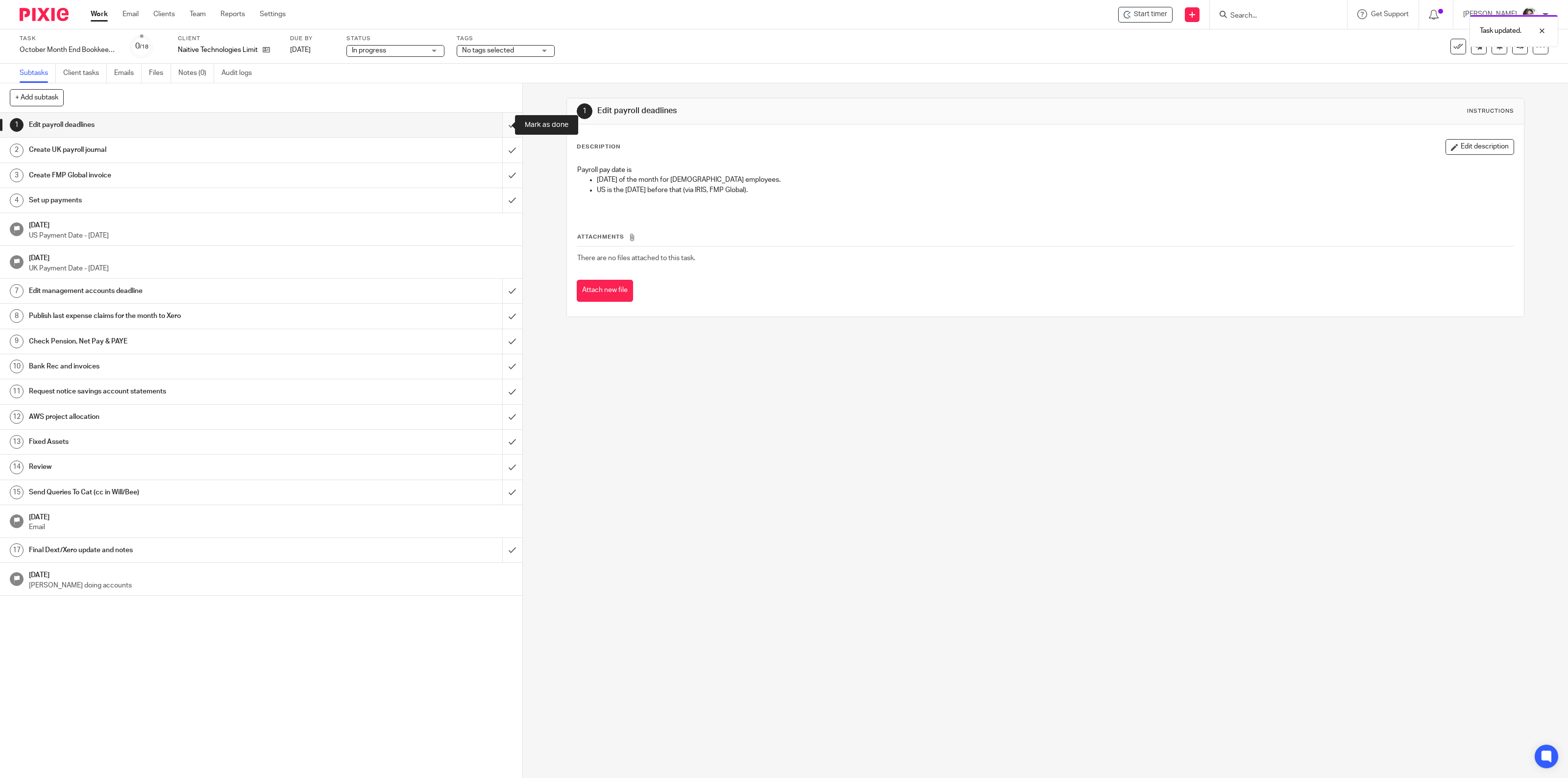
click at [496, 127] on input "submit" at bounding box center [261, 125] width 522 height 24
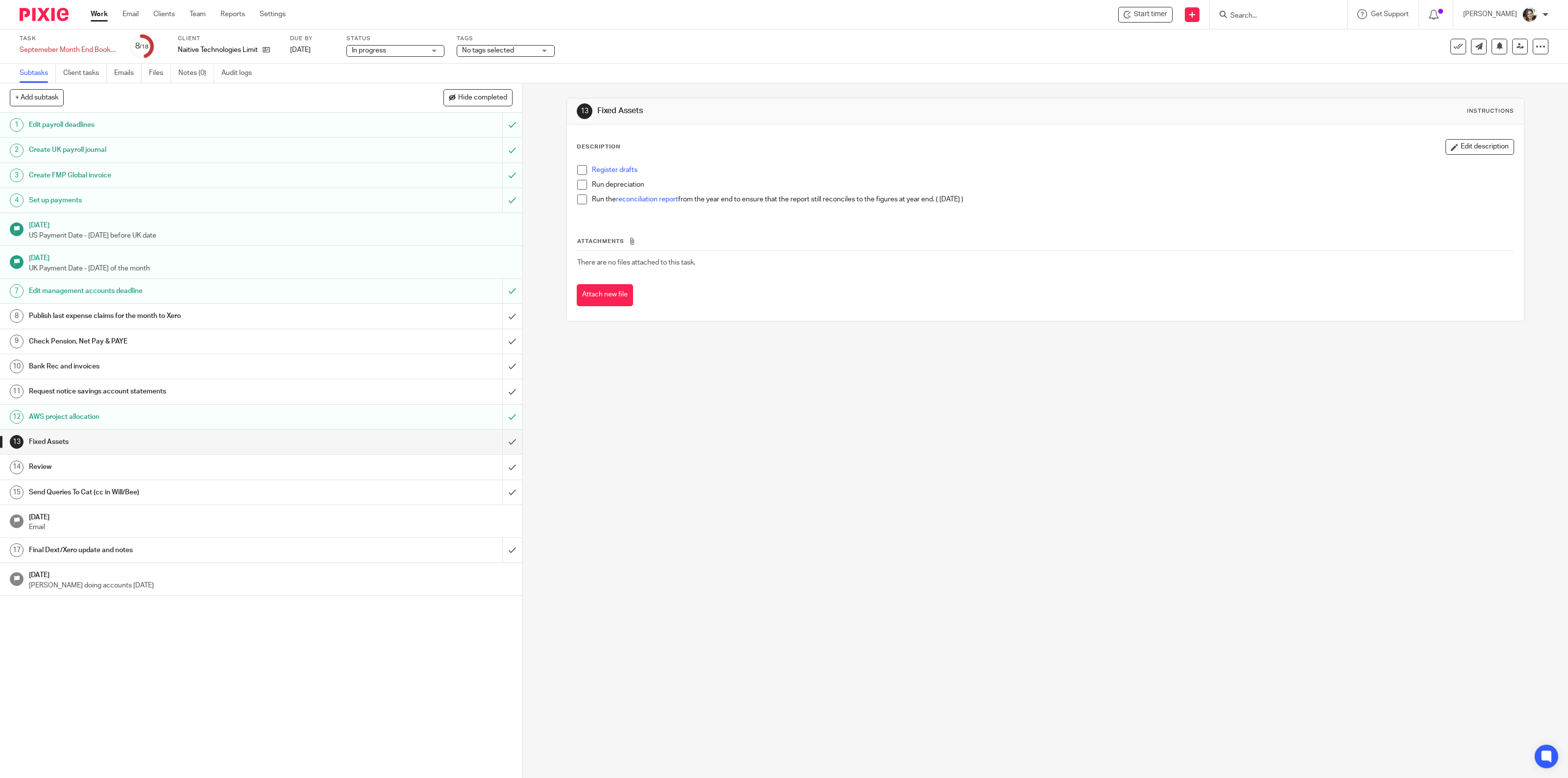
click at [577, 173] on span at bounding box center [582, 170] width 10 height 10
click at [578, 184] on span at bounding box center [582, 184] width 10 height 10
click at [579, 197] on span at bounding box center [582, 200] width 10 height 10
click at [496, 444] on input "submit" at bounding box center [261, 442] width 522 height 24
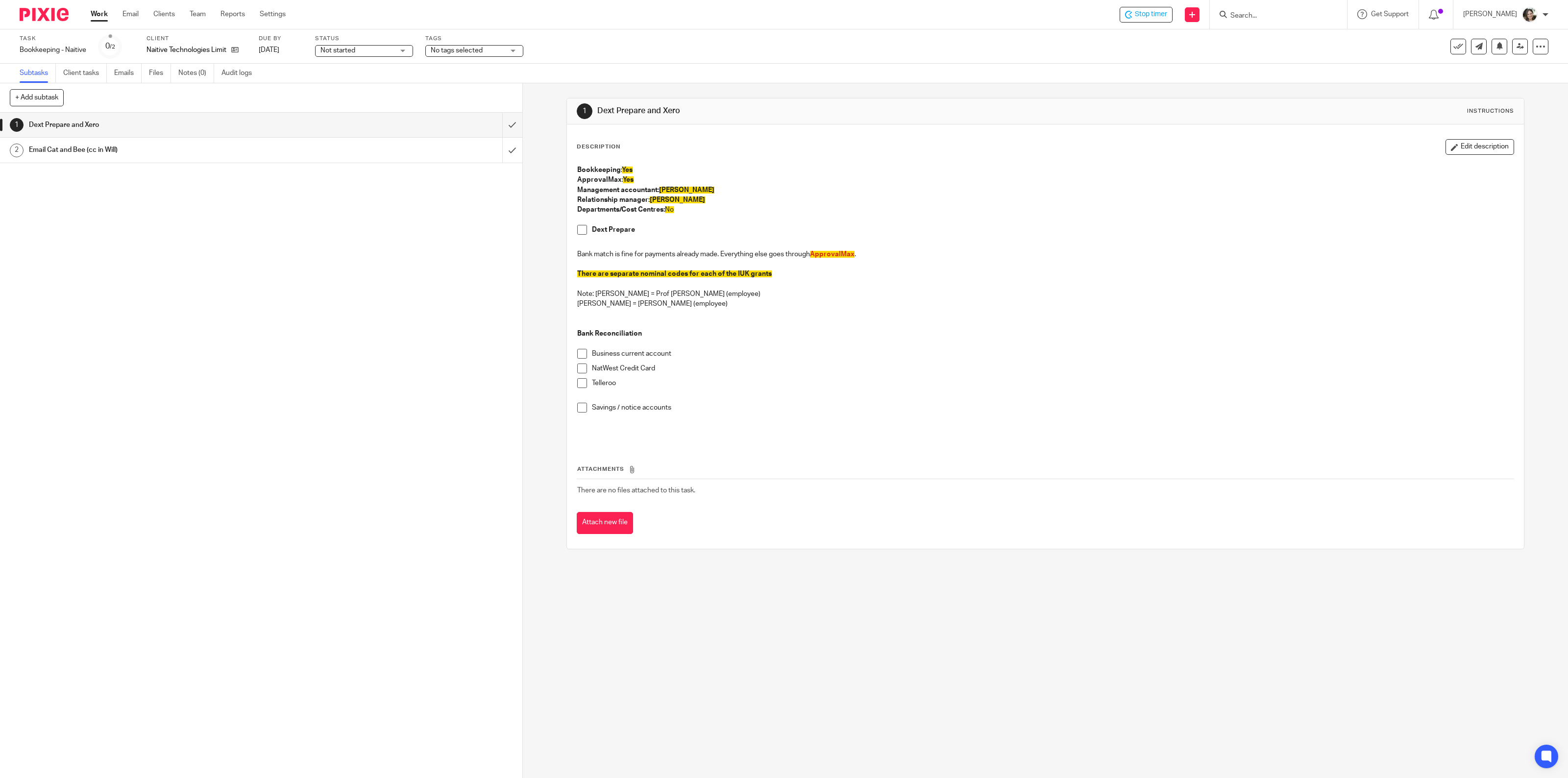
click at [256, 145] on h1 "Email Cat and Bee (cc in Will)" at bounding box center [183, 150] width 309 height 15
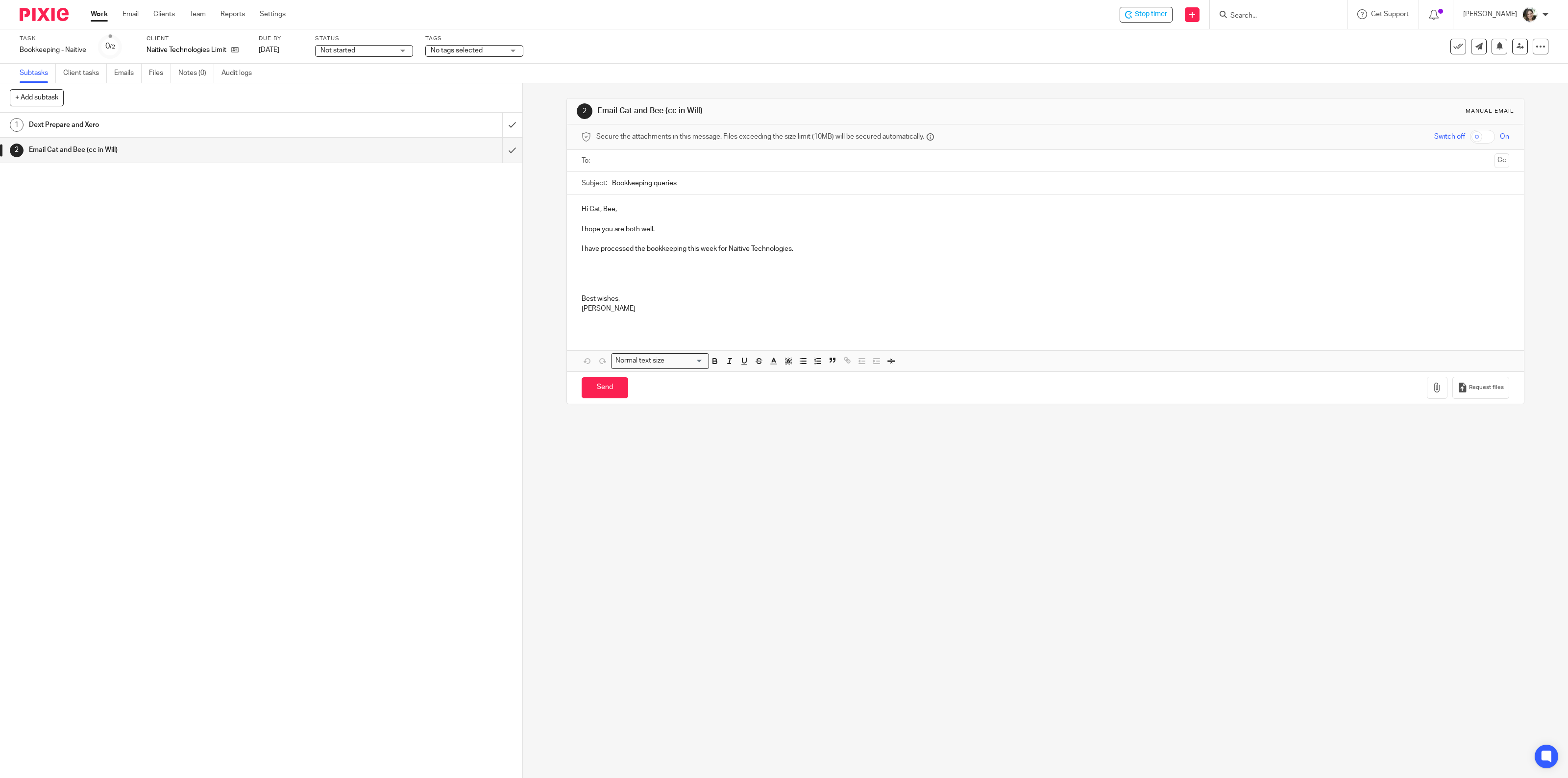
click at [805, 248] on p "I have processed the bookkeeping this week for Naitive Technologies." at bounding box center [1046, 249] width 928 height 10
click at [626, 272] on p "[PERSON_NAME]" at bounding box center [1046, 269] width 928 height 10
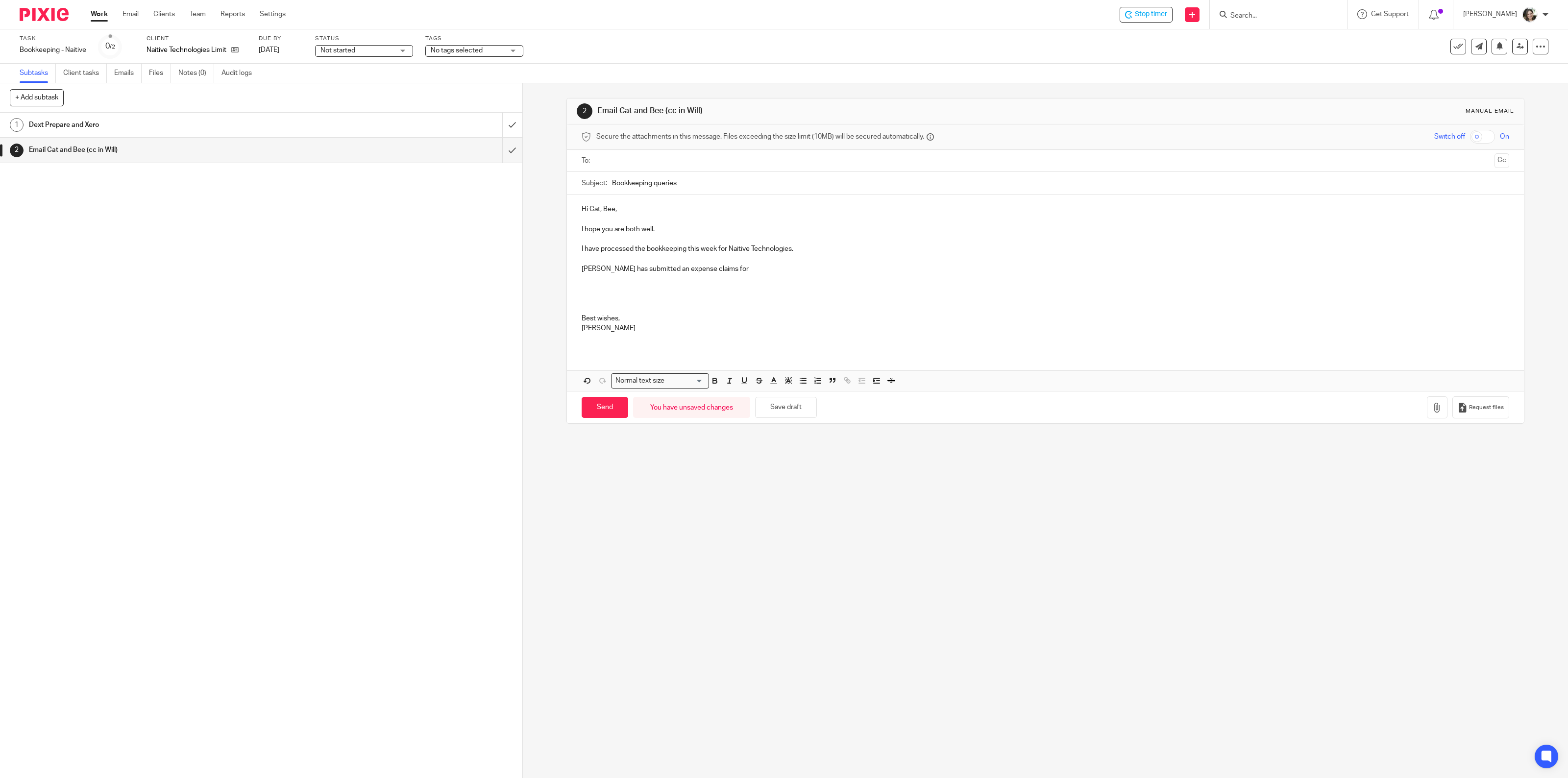
click at [723, 270] on p "[PERSON_NAME] has submitted an expense claims for" at bounding box center [1046, 269] width 928 height 10
click at [747, 267] on p "[PERSON_NAME] has submitted an expense claim for" at bounding box center [1046, 269] width 928 height 10
click at [859, 272] on p "[PERSON_NAME] has submitted an expense claim for personal insurance of an Apple…" at bounding box center [1046, 269] width 928 height 10
click at [886, 273] on p "[PERSON_NAME] has submitted an expense claim for personal insurance of an Apple…" at bounding box center [1046, 269] width 928 height 10
click at [1059, 268] on p "[PERSON_NAME] has submitted an expense claim for personal insurance of an Apple…" at bounding box center [1046, 269] width 928 height 10
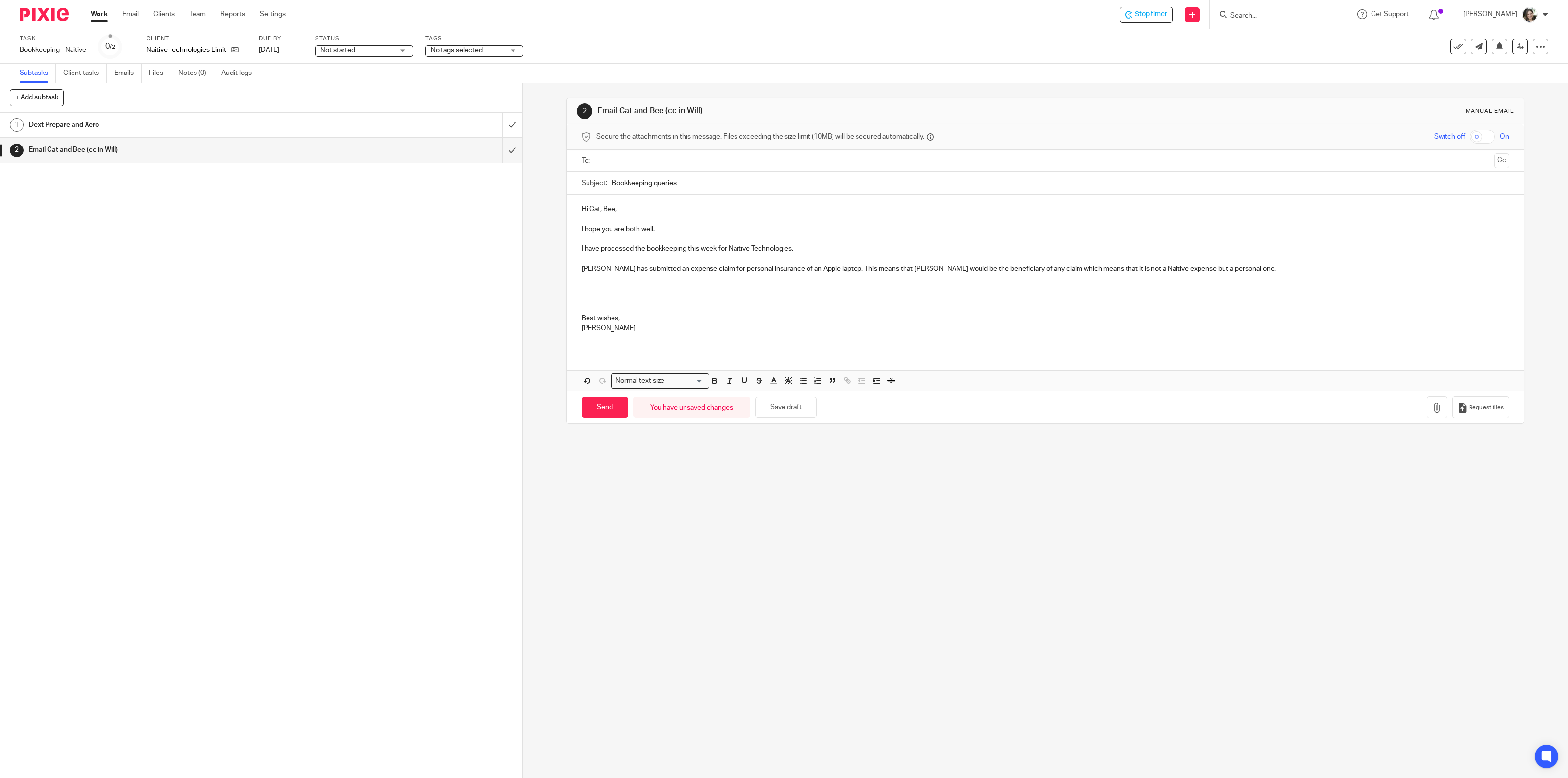
click at [1252, 271] on p "[PERSON_NAME] has submitted an expense claim for personal insurance of an Apple…" at bounding box center [1046, 269] width 928 height 10
click at [1438, 270] on p "[PERSON_NAME] has submitted an expense claim for personal insurance of an Apple…" at bounding box center [1046, 269] width 928 height 10
click at [1448, 271] on p "[PERSON_NAME] has submitted an expense claim for personal insurance of an Apple…" at bounding box center [1046, 269] width 928 height 10
click at [1485, 268] on p "[PERSON_NAME] has submitted an expense claim for personal insurance of an Apple…" at bounding box center [1046, 269] width 928 height 10
